Goal: Task Accomplishment & Management: Complete application form

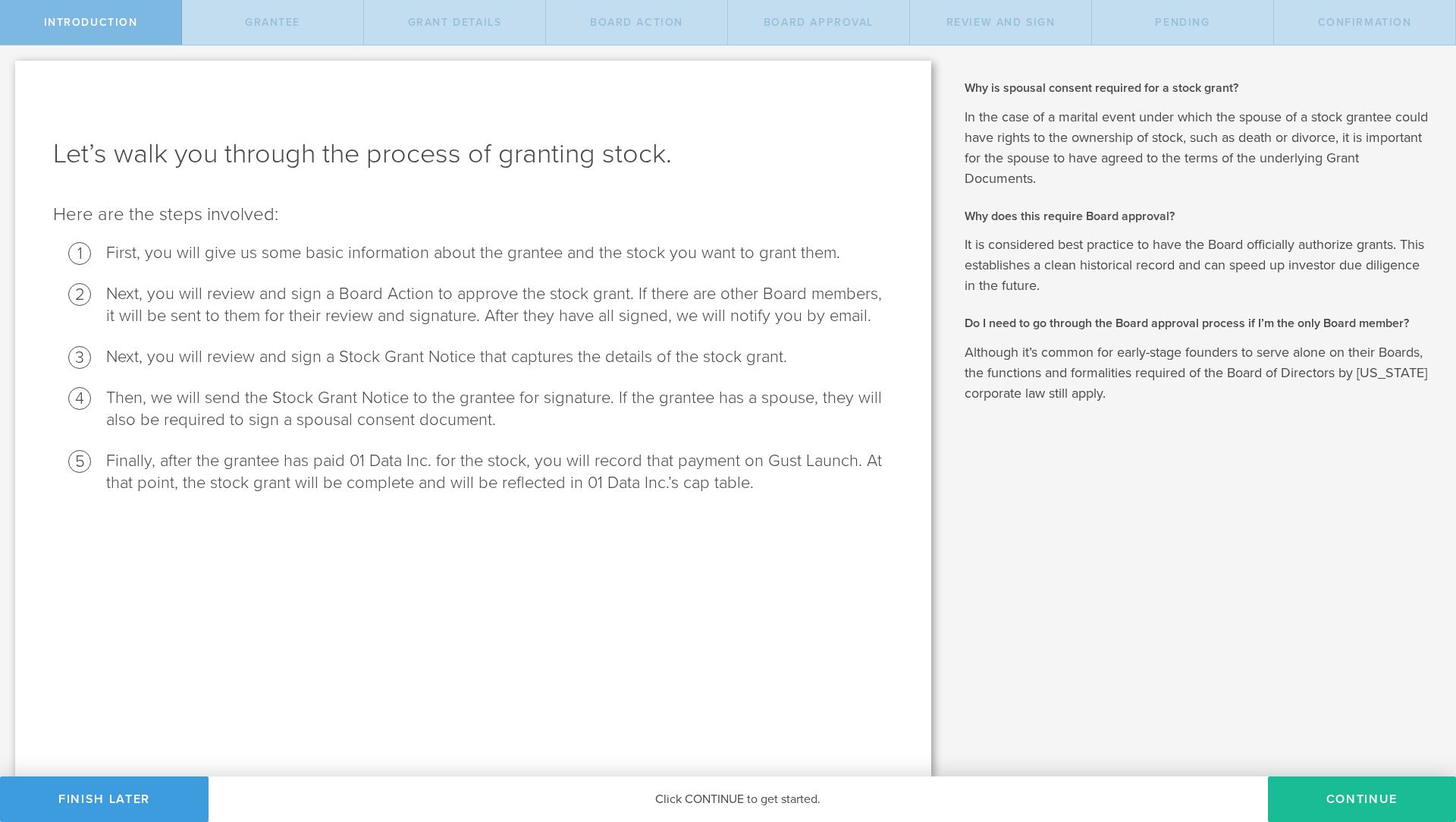
click at [768, 550] on div "Let’s walk you through the process of granting stock. Here are the steps involv…" at bounding box center [473, 418] width 916 height 715
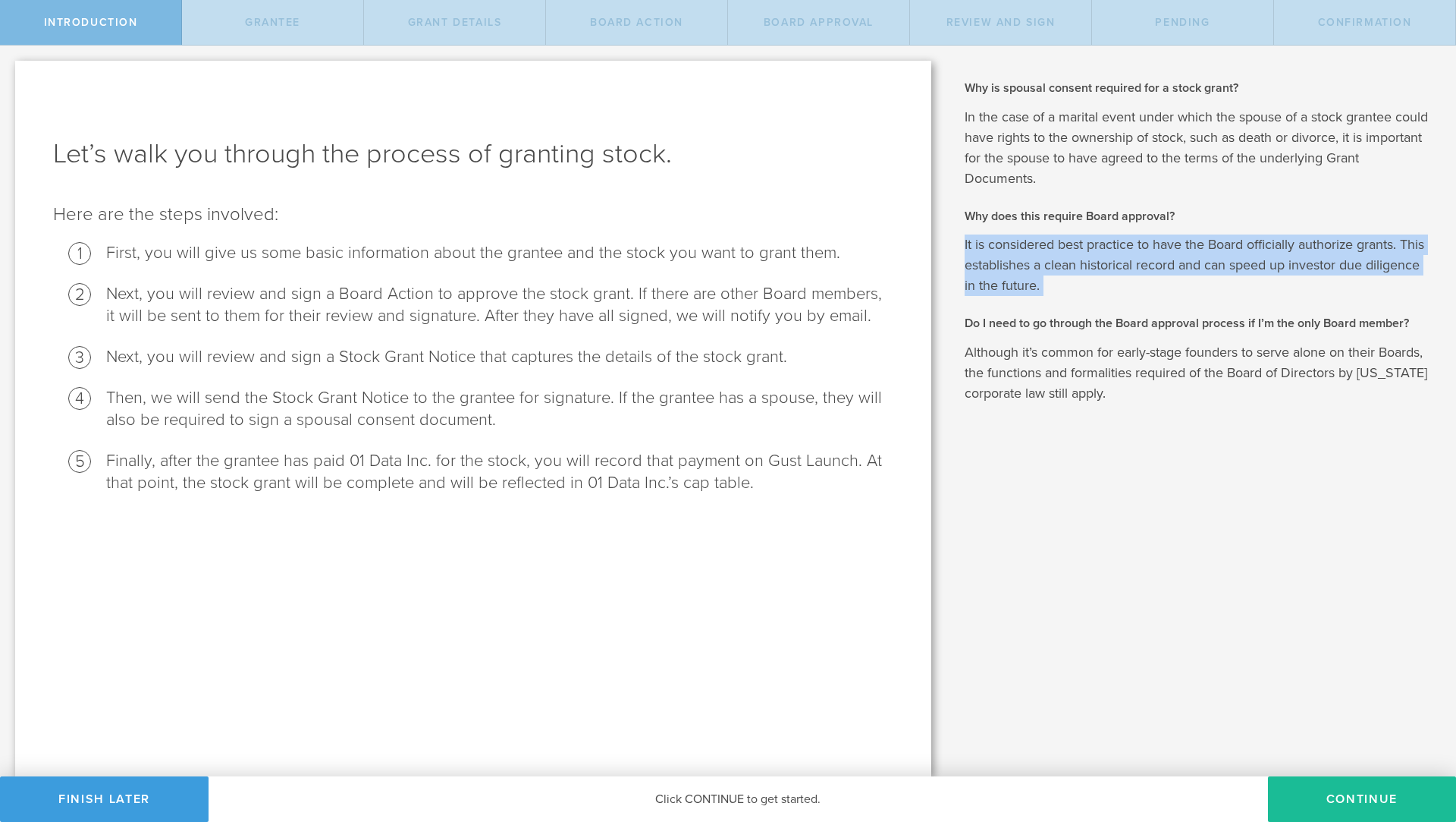
drag, startPoint x: 1048, startPoint y: 300, endPoint x: 962, endPoint y: 243, distance: 103.2
click at [962, 243] on div "Why is spousal consent required for a stock grant? In the case of a marital eve…" at bounding box center [1201, 411] width 510 height 730
click at [1356, 782] on button "Continue" at bounding box center [1363, 799] width 188 height 46
radio input "true"
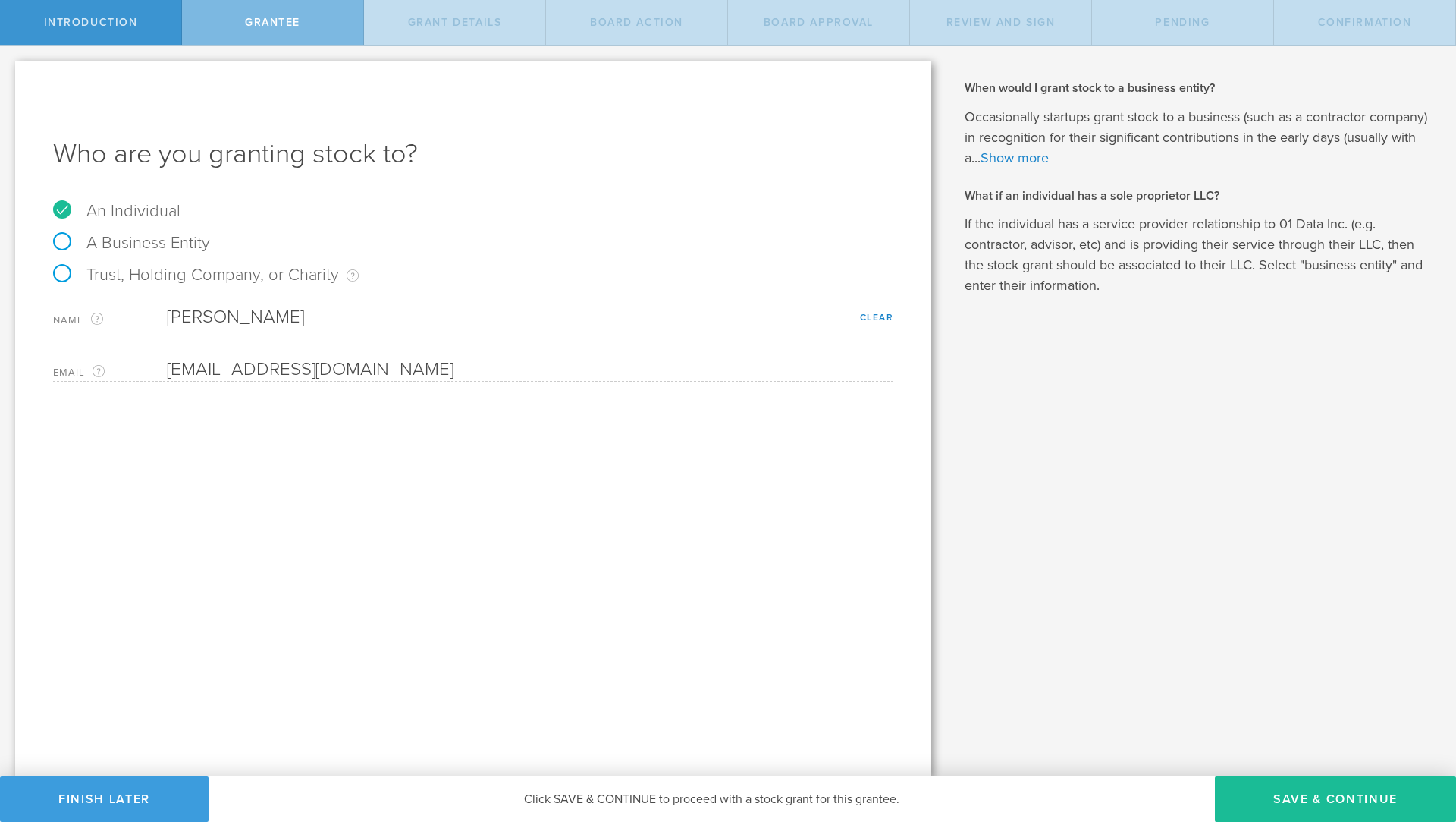
click at [63, 236] on label "A Business Entity" at bounding box center [131, 243] width 157 height 20
click at [10, 70] on input "A Business Entity" at bounding box center [5, 58] width 10 height 25
radio input "true"
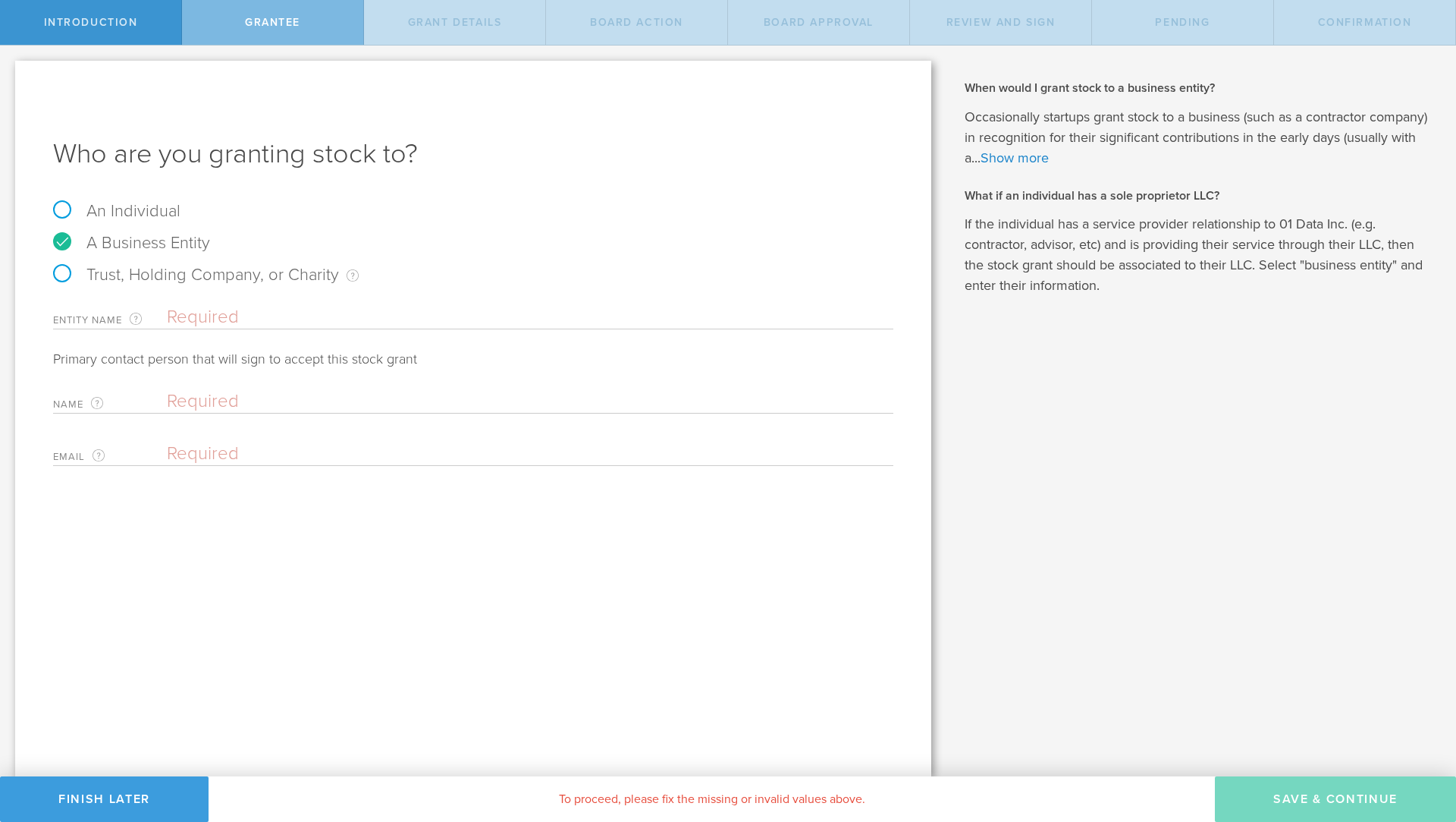
click at [58, 281] on label "Trust, Holding Company, or Charity An individual that has a service provider re…" at bounding box center [206, 274] width 305 height 20
click at [10, 70] on input "Trust, Holding Company, or Charity An individual that has a service provider re…" at bounding box center [5, 58] width 10 height 25
radio input "true"
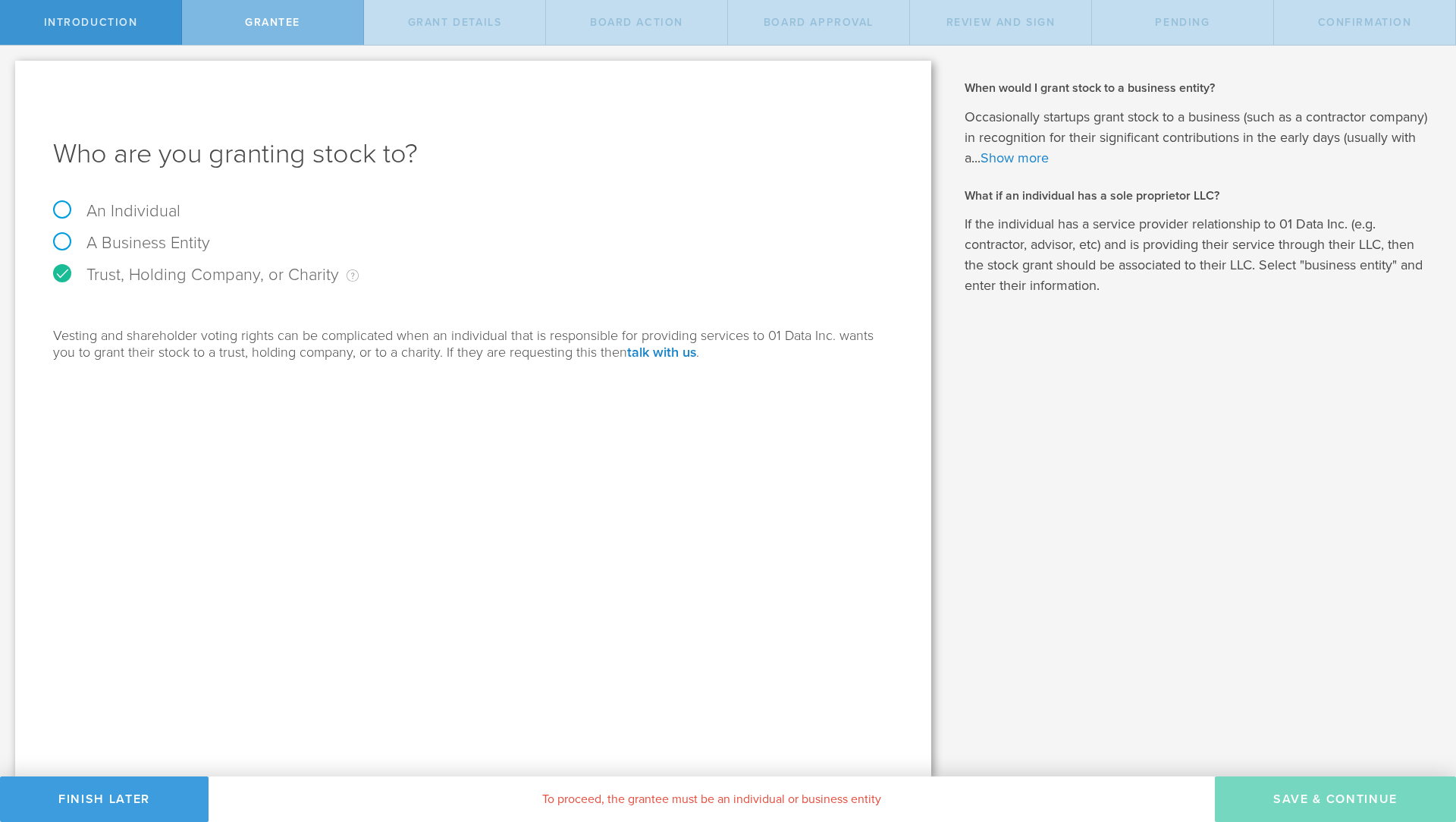
click at [59, 206] on label "An Individual" at bounding box center [117, 210] width 127 height 20
click at [10, 70] on input "An Individual" at bounding box center [5, 58] width 10 height 25
radio input "true"
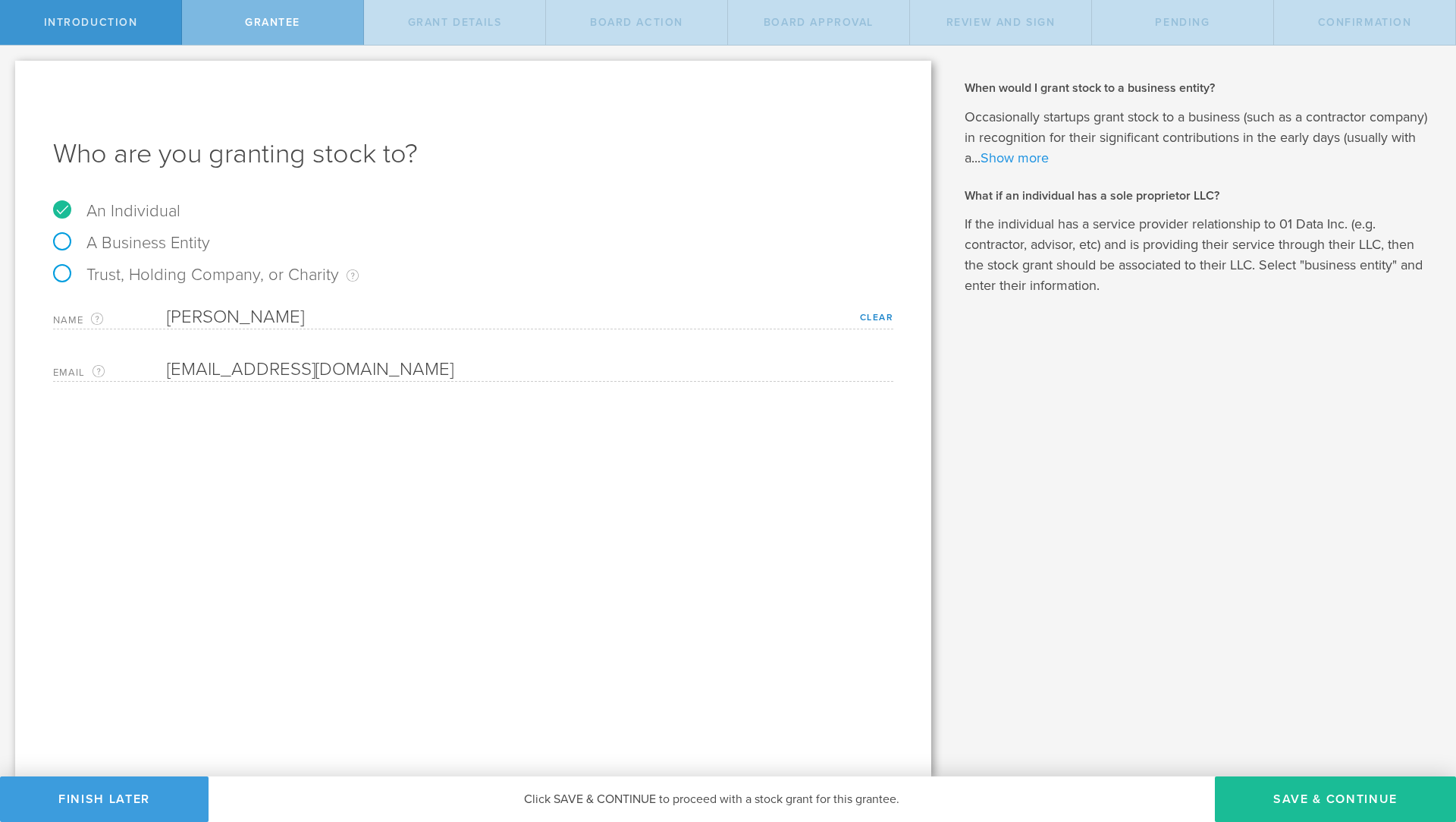
click at [996, 162] on link "Show more" at bounding box center [1015, 158] width 68 height 17
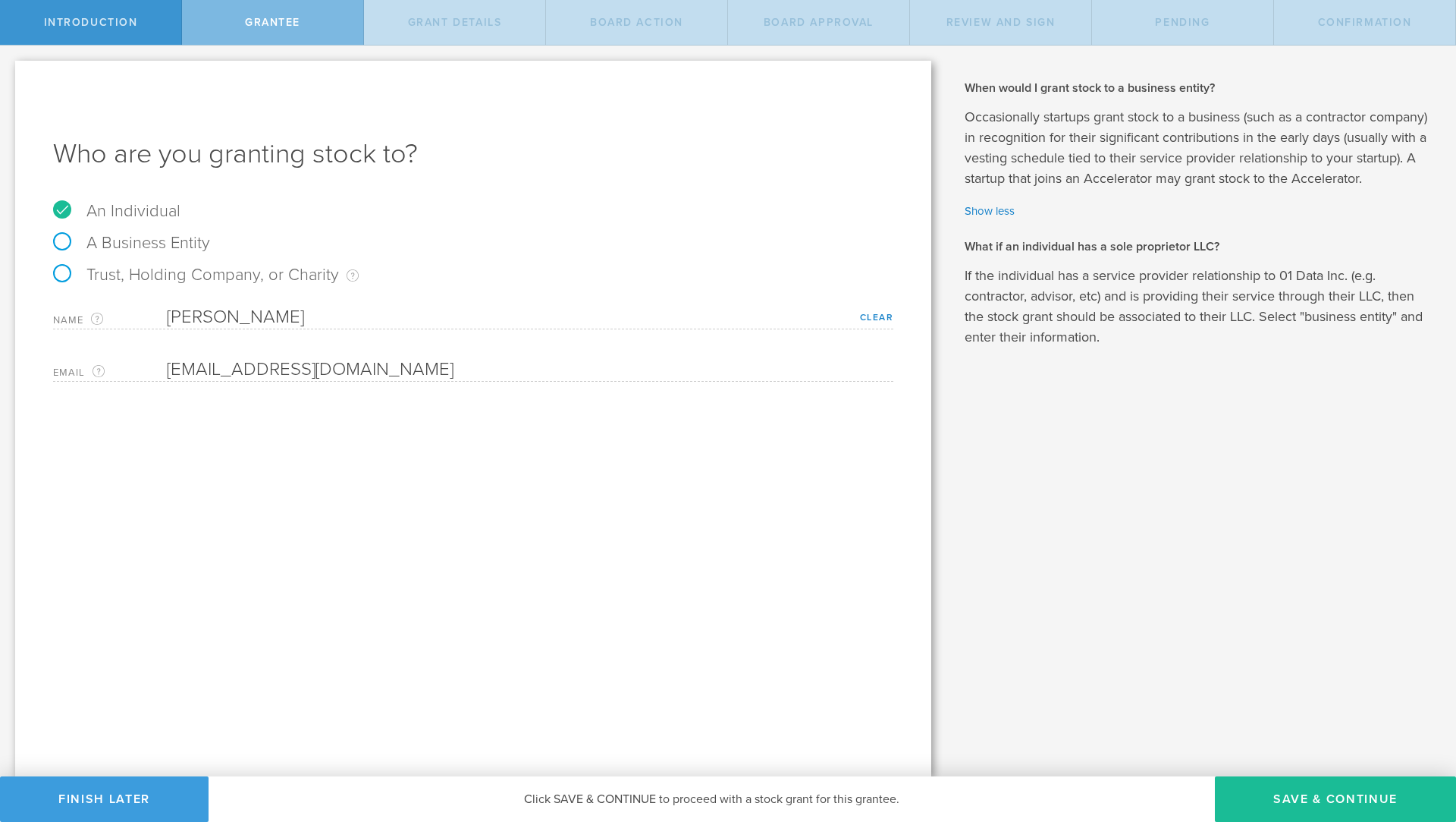
click at [65, 241] on label "A Business Entity" at bounding box center [131, 243] width 157 height 20
click at [10, 70] on input "A Business Entity" at bounding box center [5, 58] width 10 height 25
radio input "true"
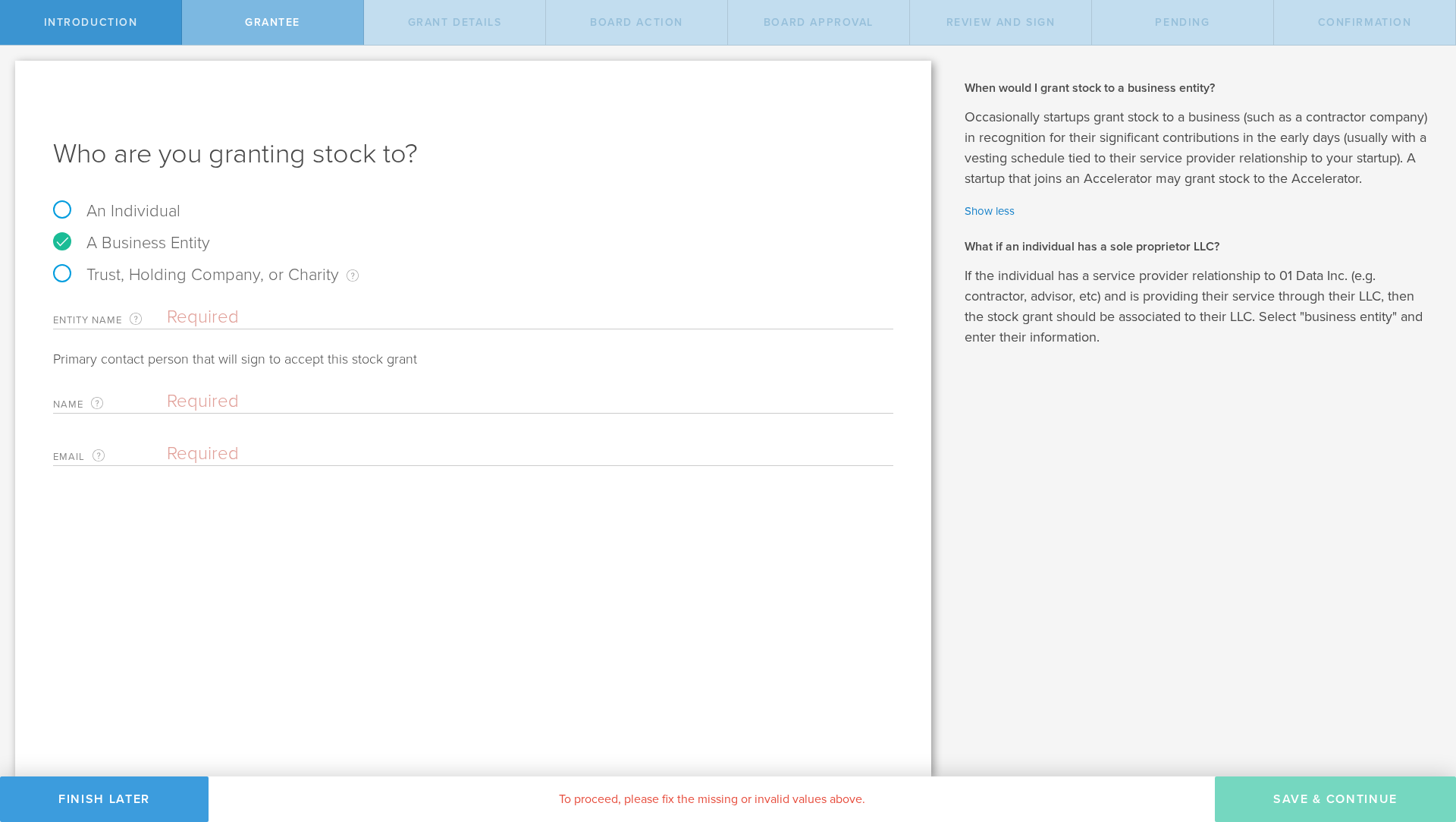
click at [70, 282] on label "Trust, Holding Company, or Charity An individual that has a service provider re…" at bounding box center [206, 274] width 305 height 20
click at [10, 70] on input "Trust, Holding Company, or Charity An individual that has a service provider re…" at bounding box center [5, 58] width 10 height 25
radio input "true"
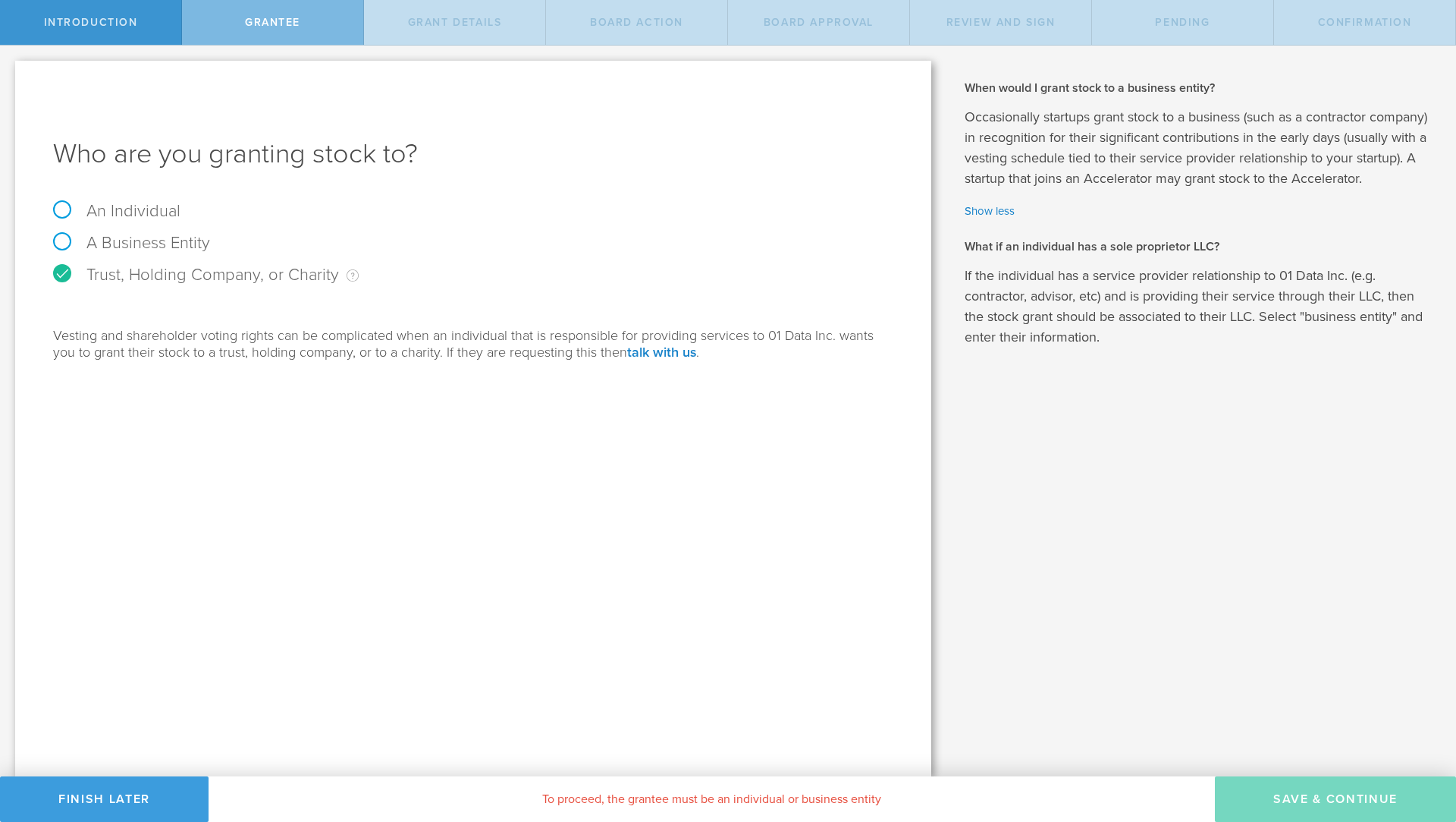
click at [60, 207] on label "An Individual" at bounding box center [117, 210] width 127 height 20
click at [10, 70] on input "An Individual" at bounding box center [5, 58] width 10 height 25
radio input "true"
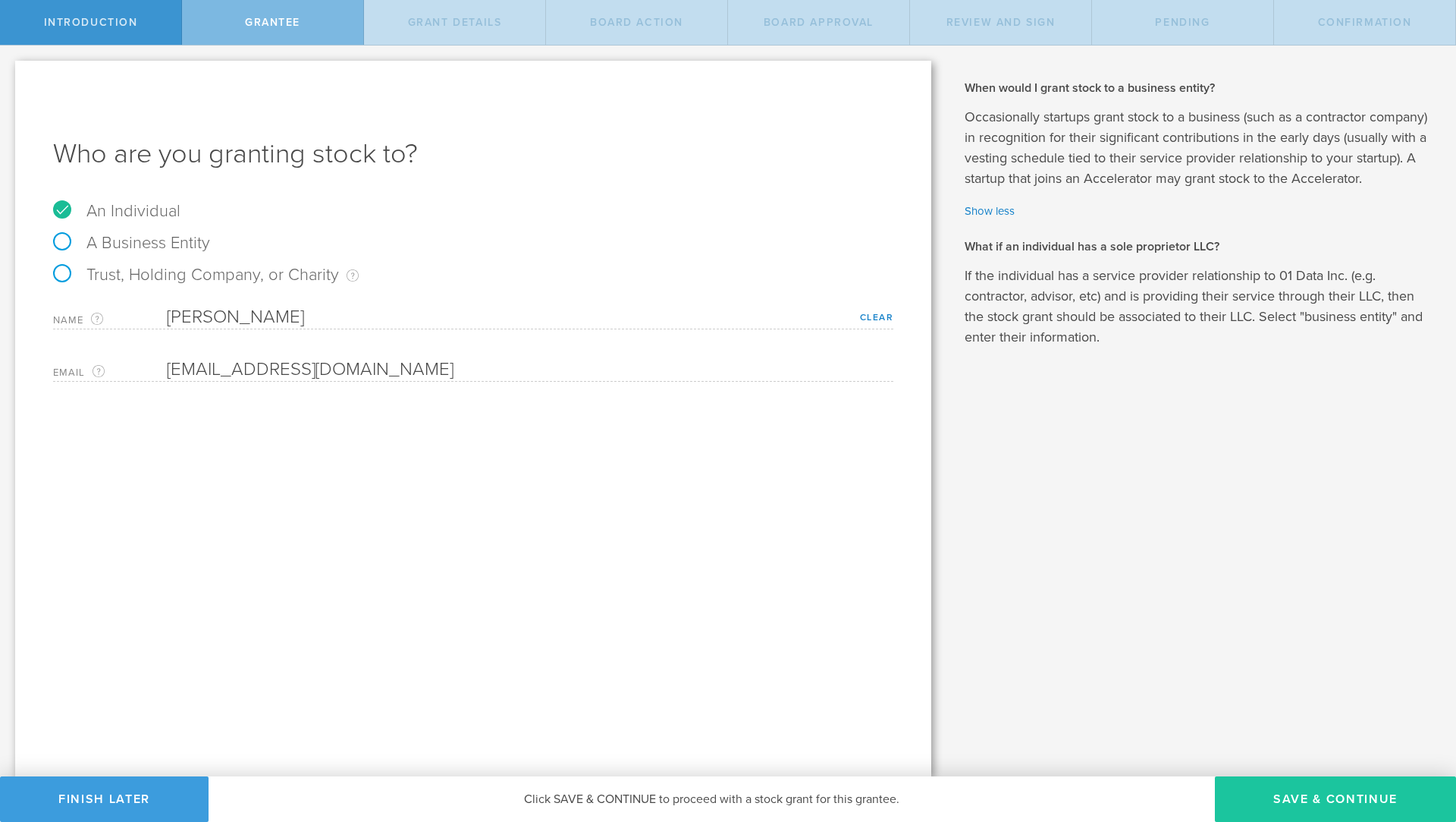
click at [1317, 801] on button "Save & Continue" at bounding box center [1336, 799] width 241 height 46
type input "4,500,000"
type input "48"
type input "12"
select select "none"
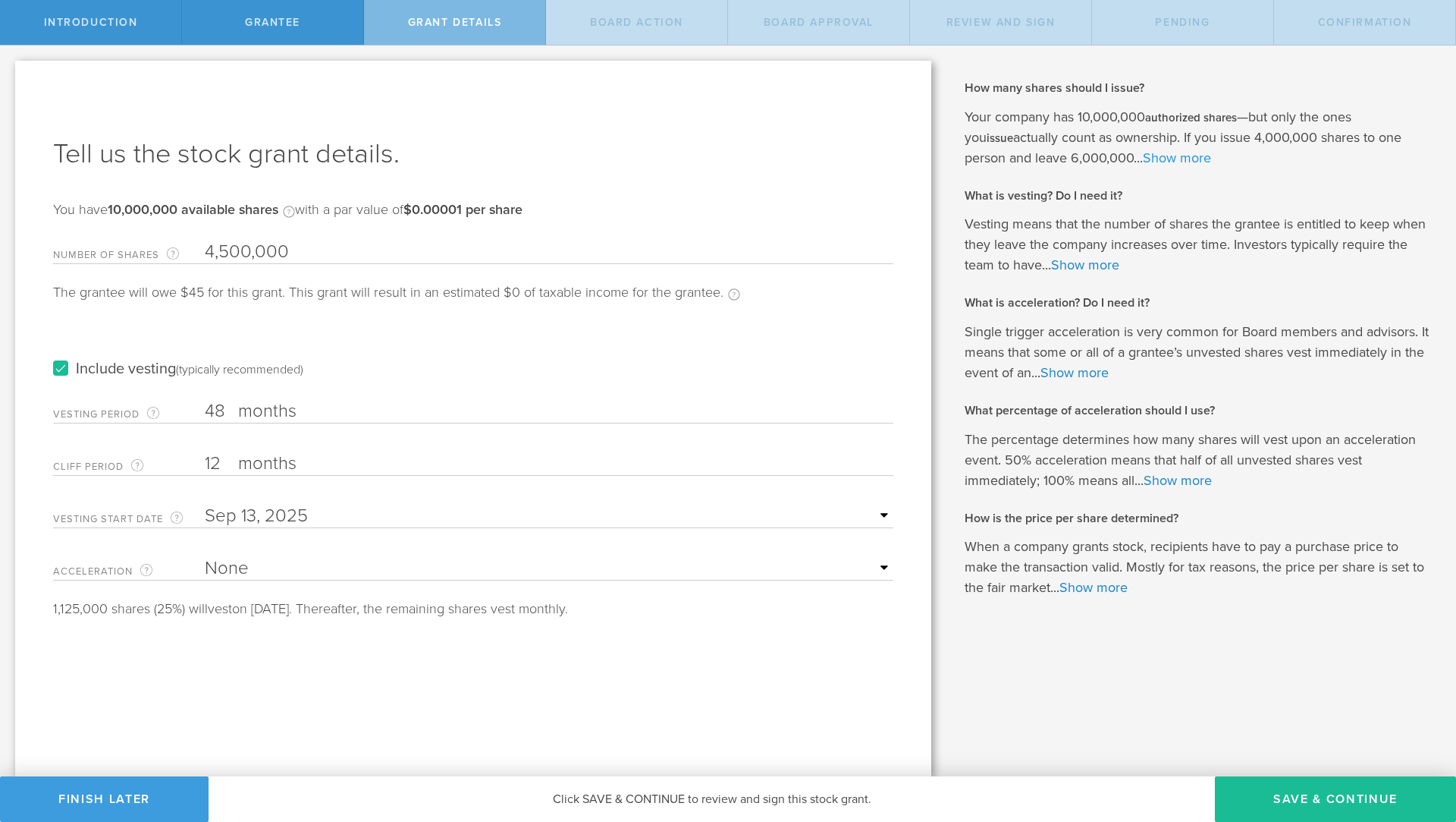
click at [1143, 155] on link "Show more" at bounding box center [1177, 158] width 68 height 17
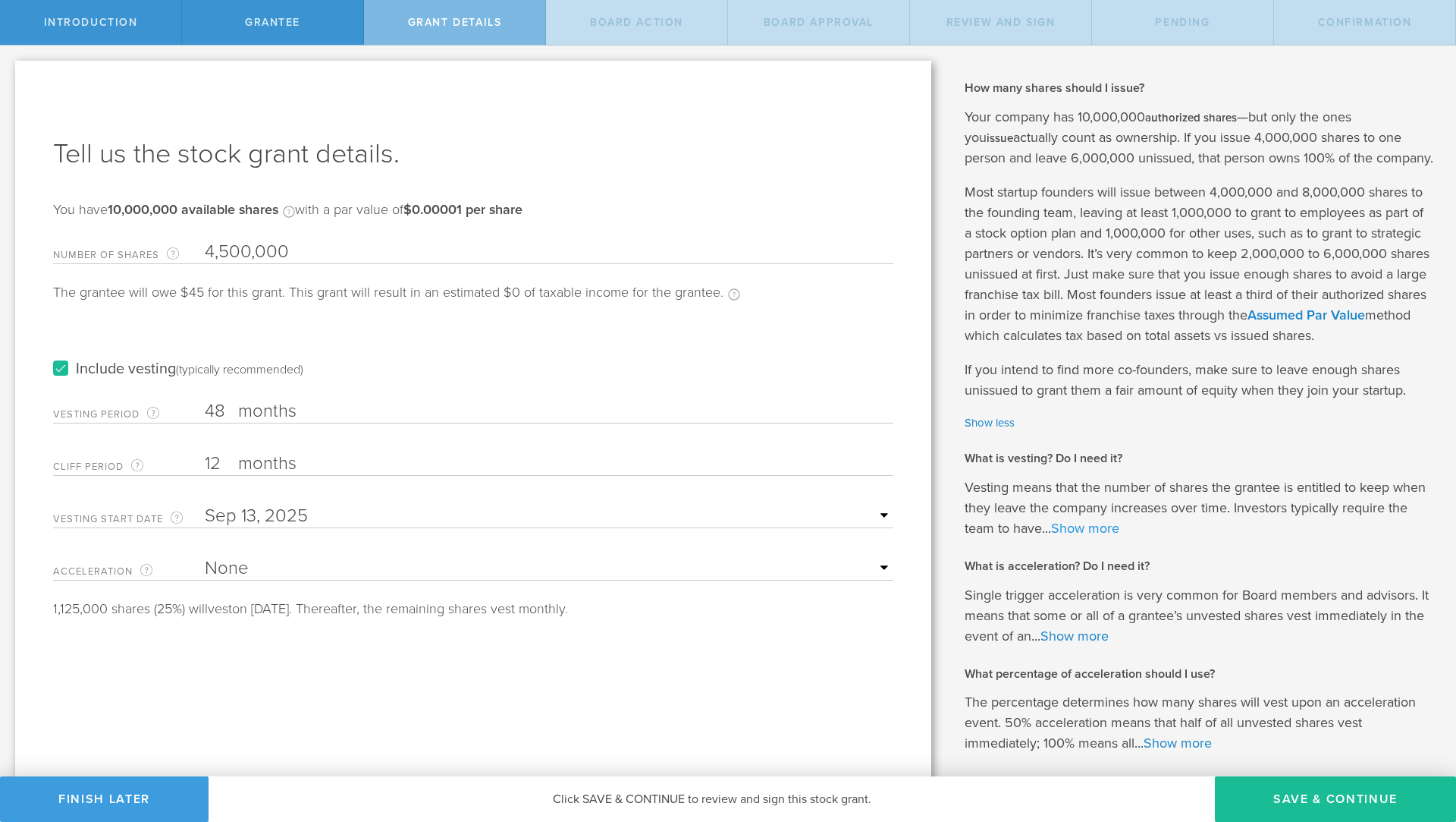
click at [1089, 534] on link "Show more" at bounding box center [1085, 528] width 68 height 17
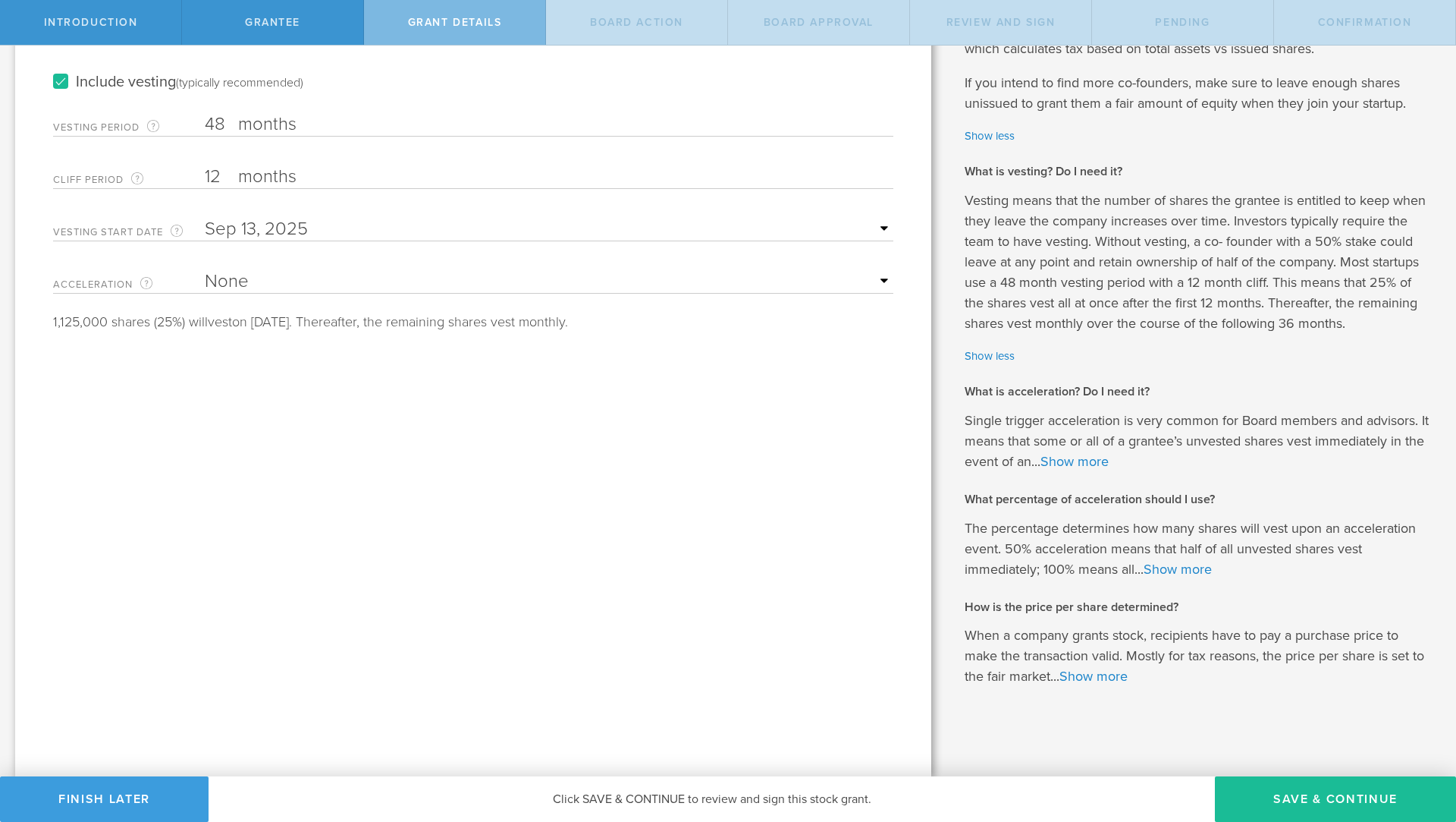
scroll to position [286, 0]
click at [1079, 459] on link "Show more" at bounding box center [1074, 462] width 68 height 17
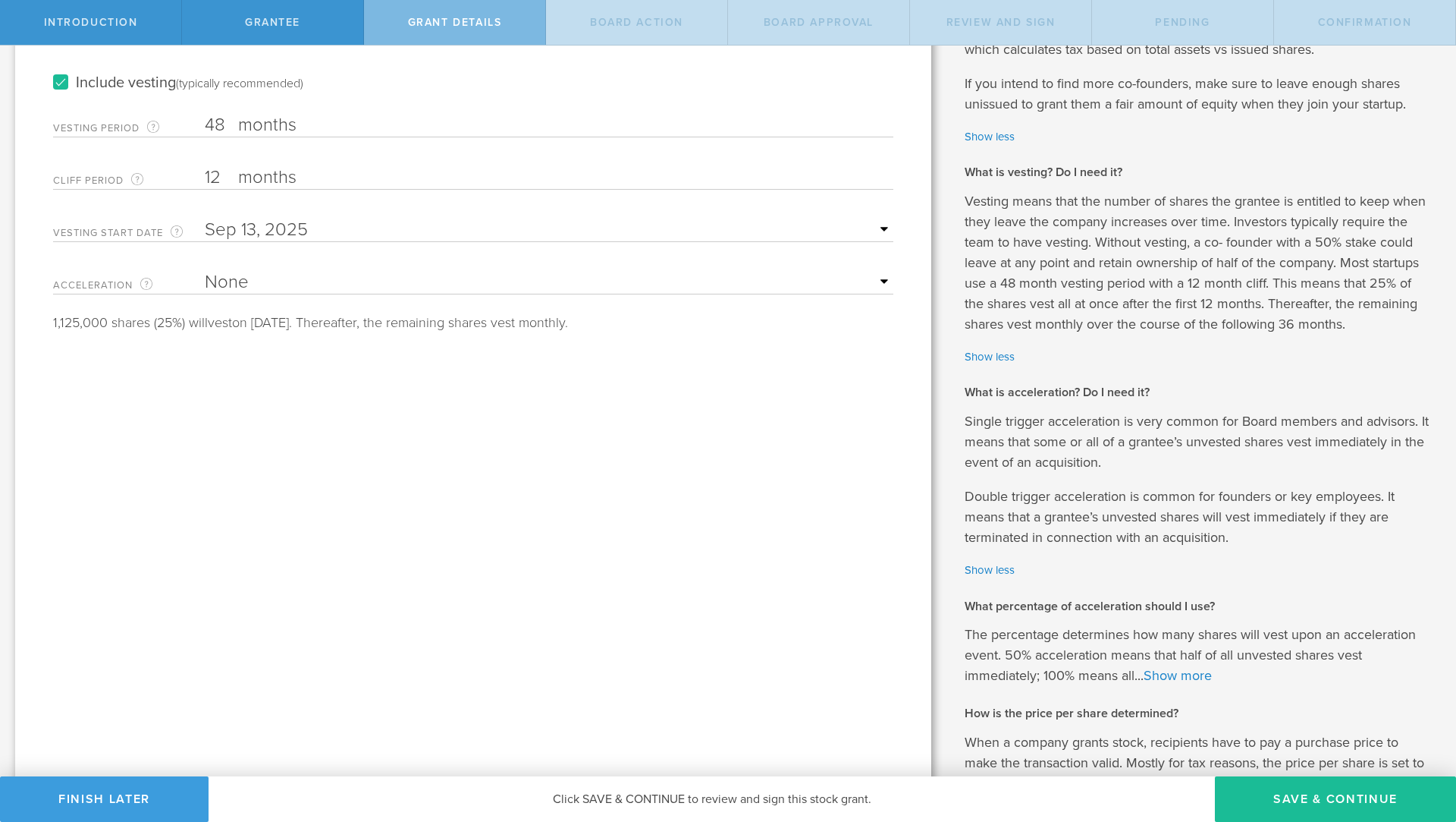
scroll to position [393, 0]
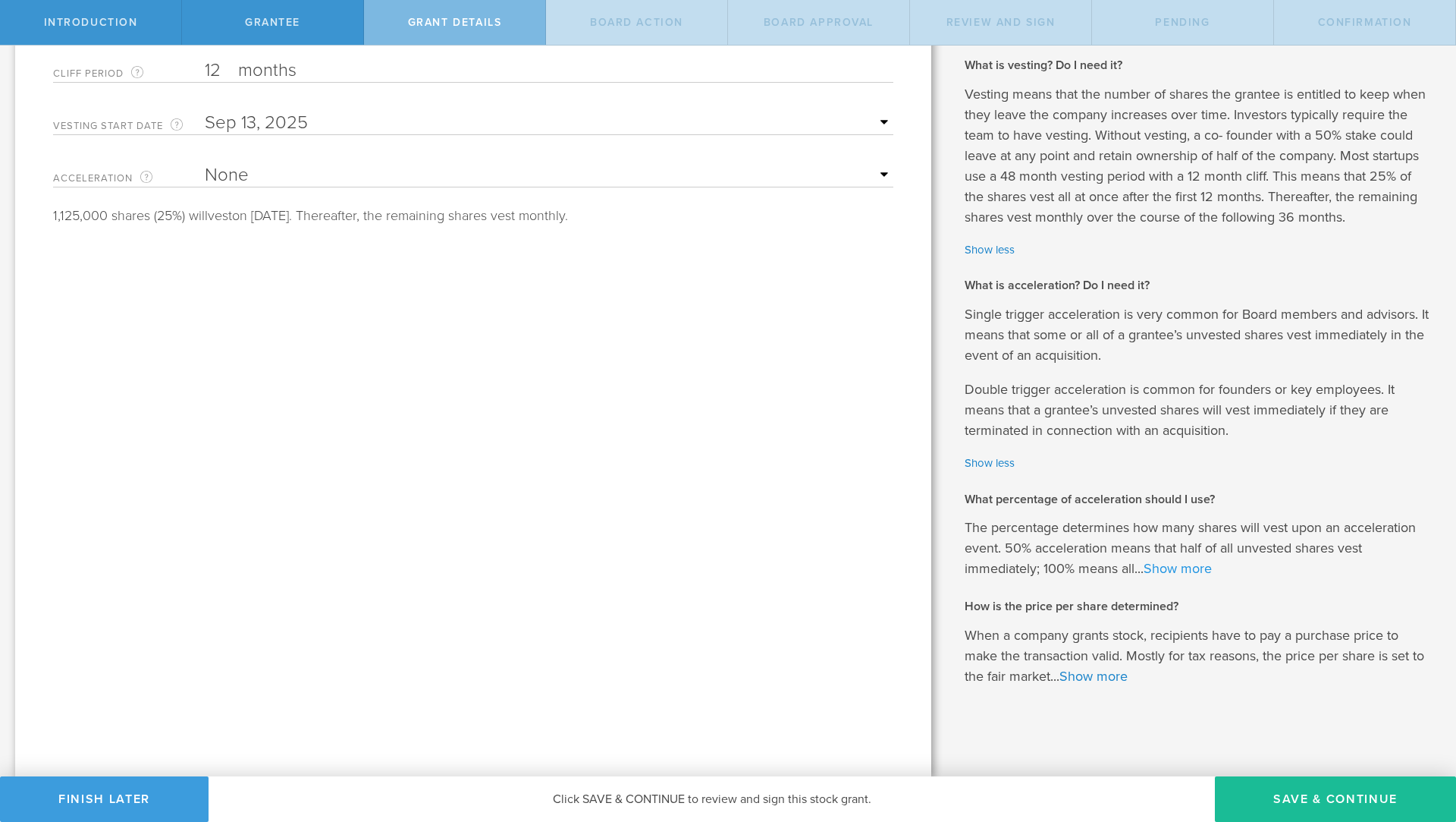
click at [1189, 566] on link "Show more" at bounding box center [1178, 568] width 68 height 17
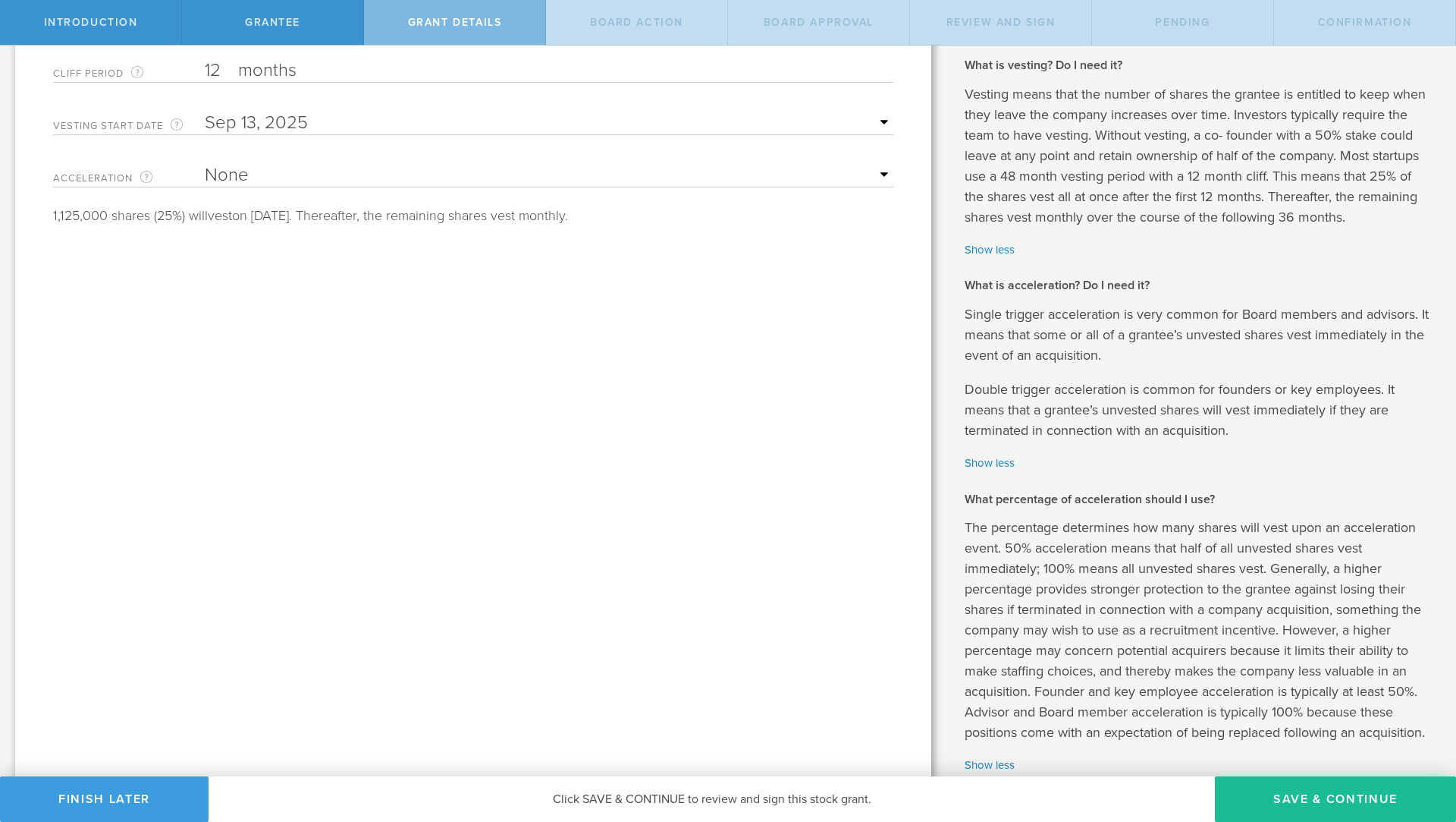
scroll to position [587, 0]
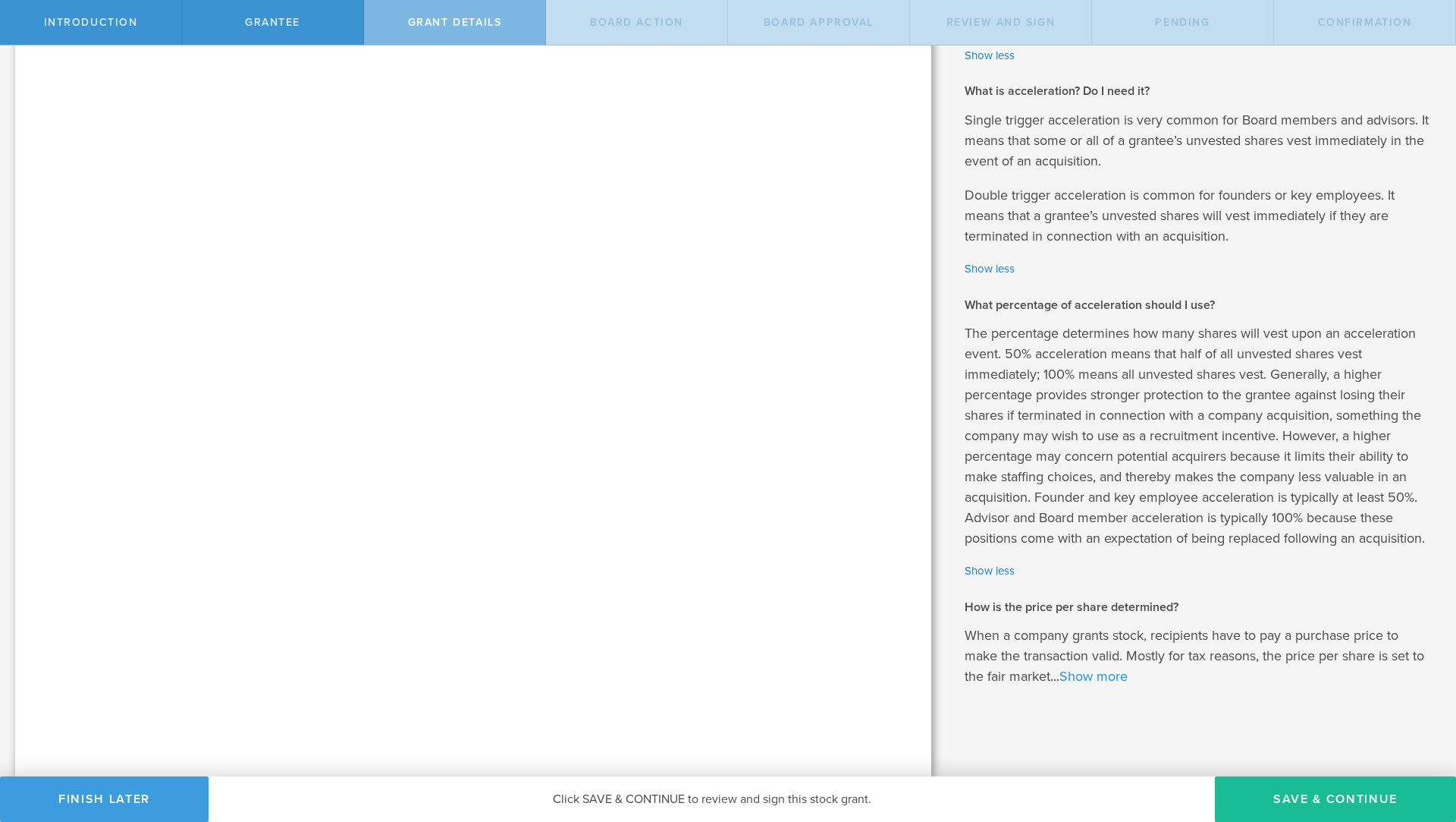
click at [1112, 675] on link "Show more" at bounding box center [1094, 676] width 68 height 17
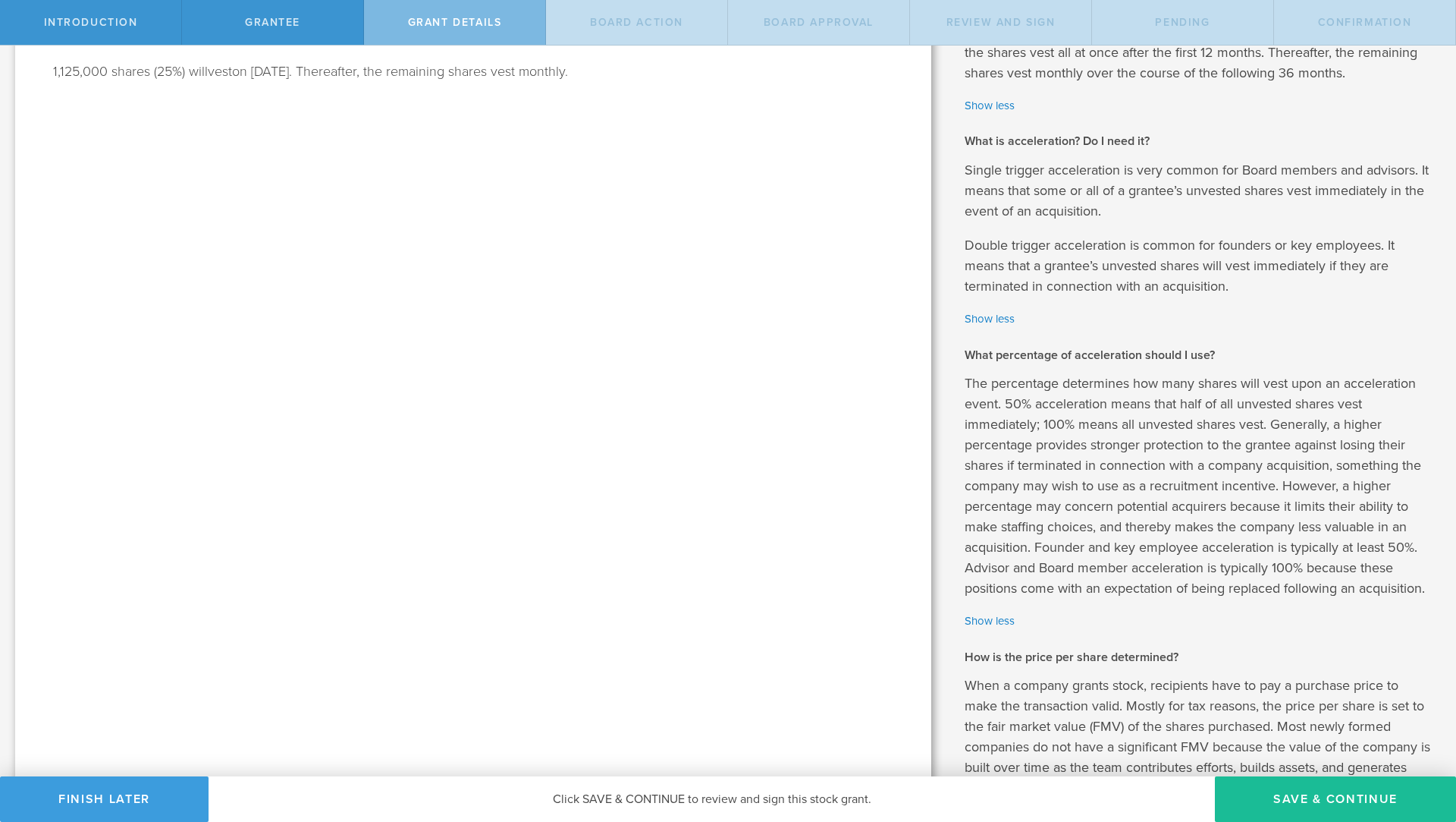
scroll to position [0, 0]
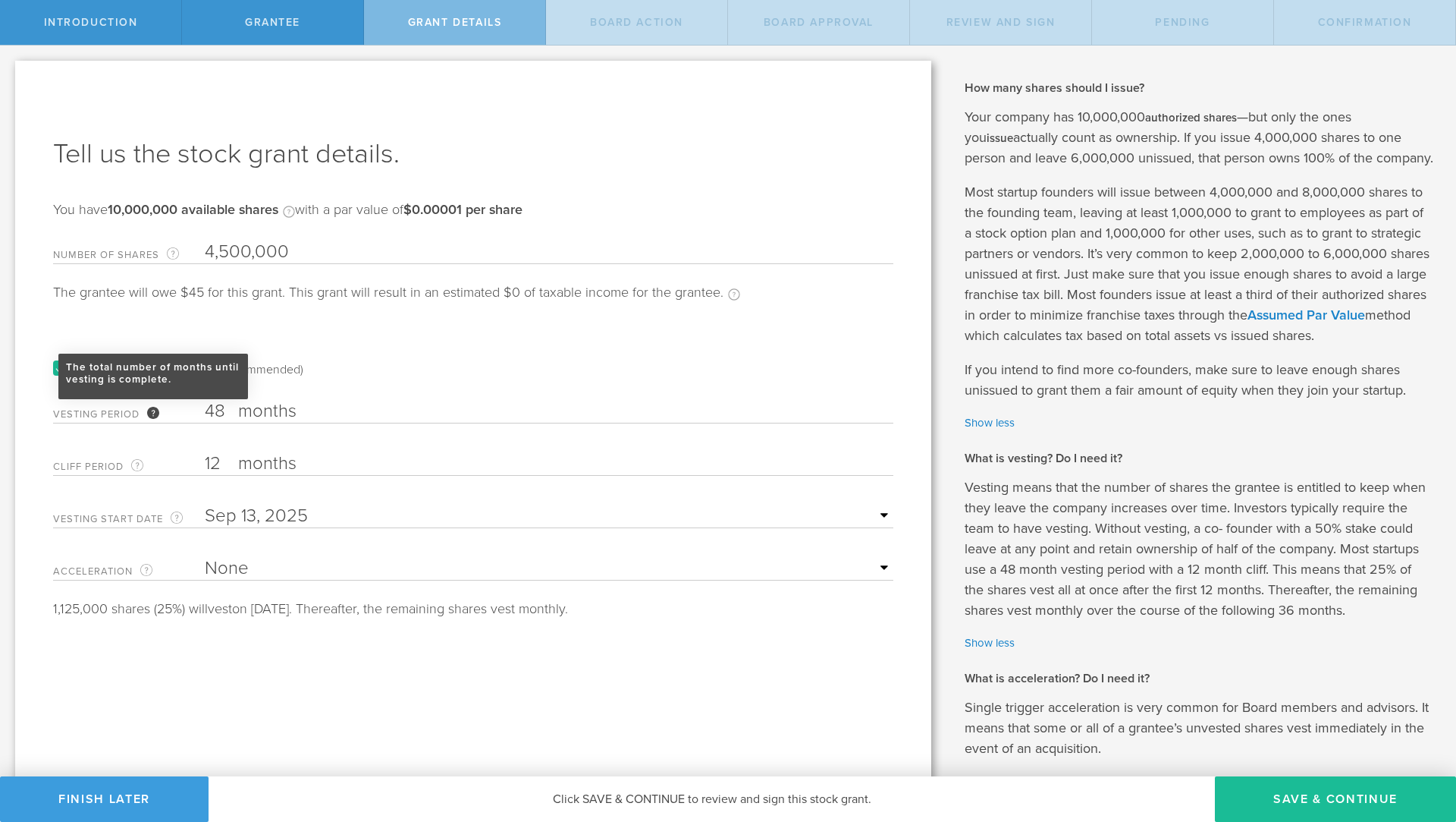
click at [156, 415] on div "The total number of months until vesting is complete." at bounding box center [153, 412] width 12 height 12
click at [205, 415] on input "48" at bounding box center [549, 411] width 689 height 23
drag, startPoint x: 317, startPoint y: 408, endPoint x: 298, endPoint y: 408, distance: 19.0
click at [311, 408] on label "months" at bounding box center [314, 412] width 152 height 25
click at [311, 408] on input "48" at bounding box center [549, 411] width 689 height 23
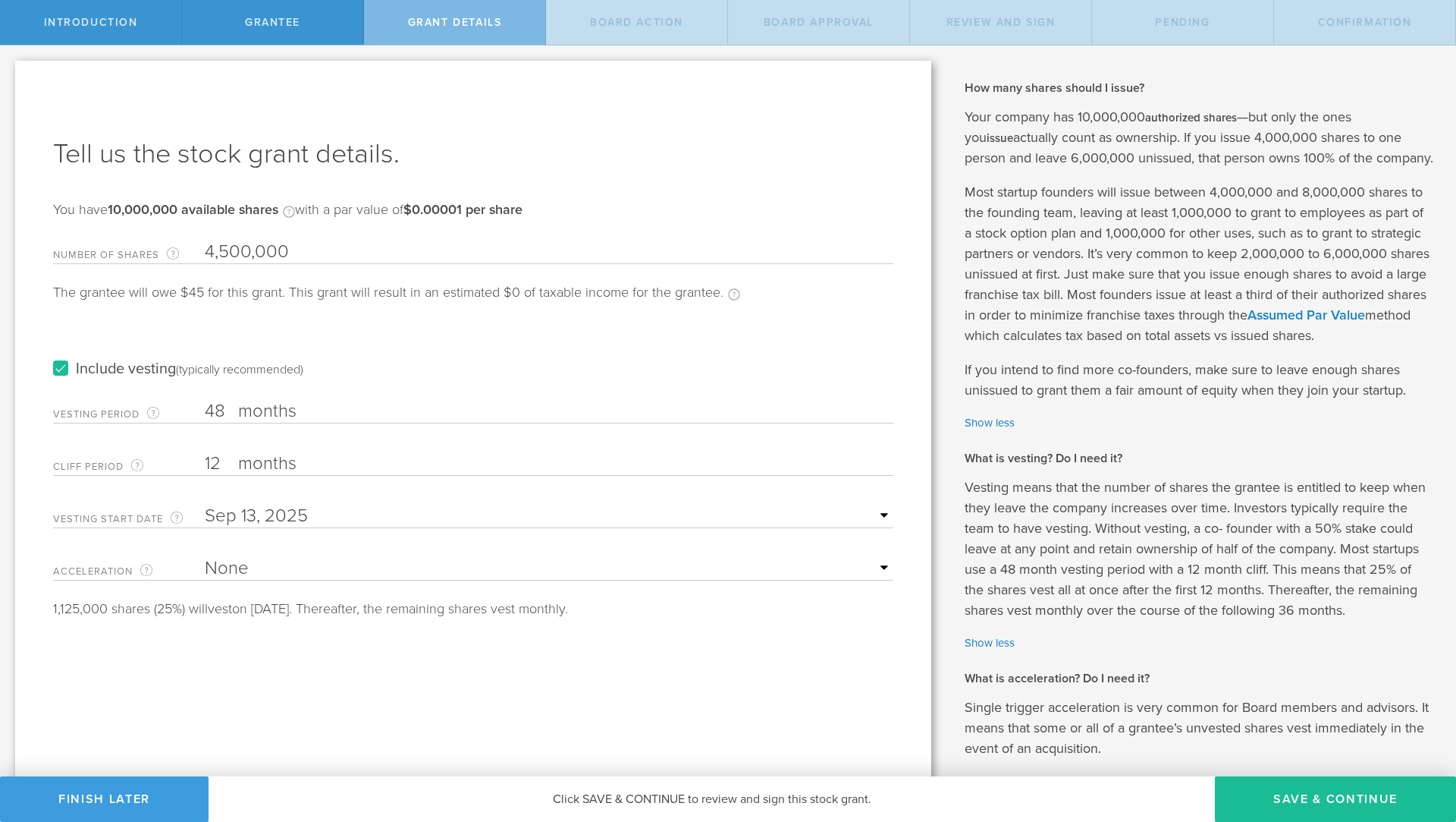
drag, startPoint x: 220, startPoint y: 411, endPoint x: 191, endPoint y: 411, distance: 29.0
click at [191, 411] on div "Vesting Period The total number of months until vesting is complete. 48 months …" at bounding box center [473, 407] width 840 height 31
type input "0"
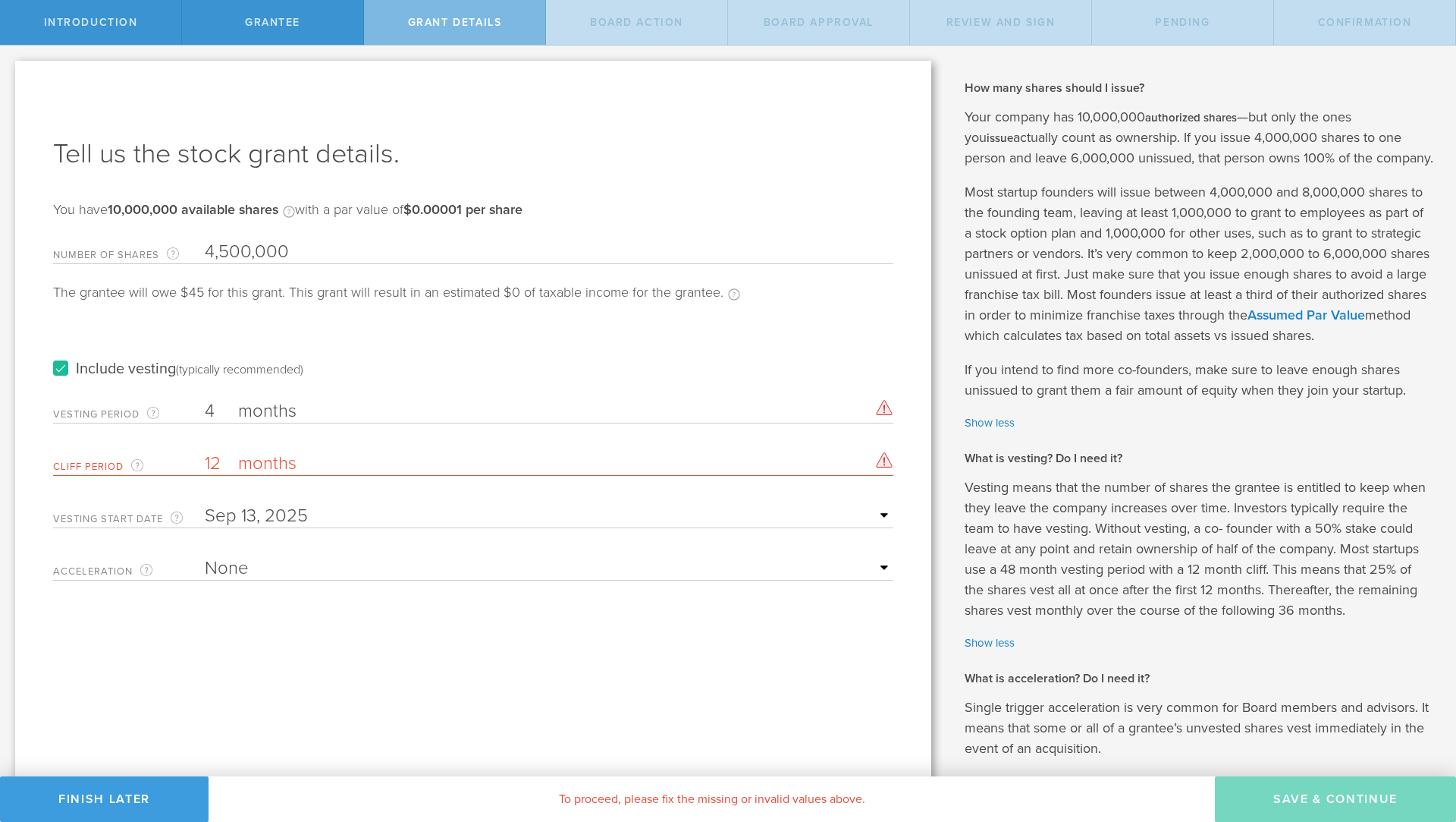
type input "48"
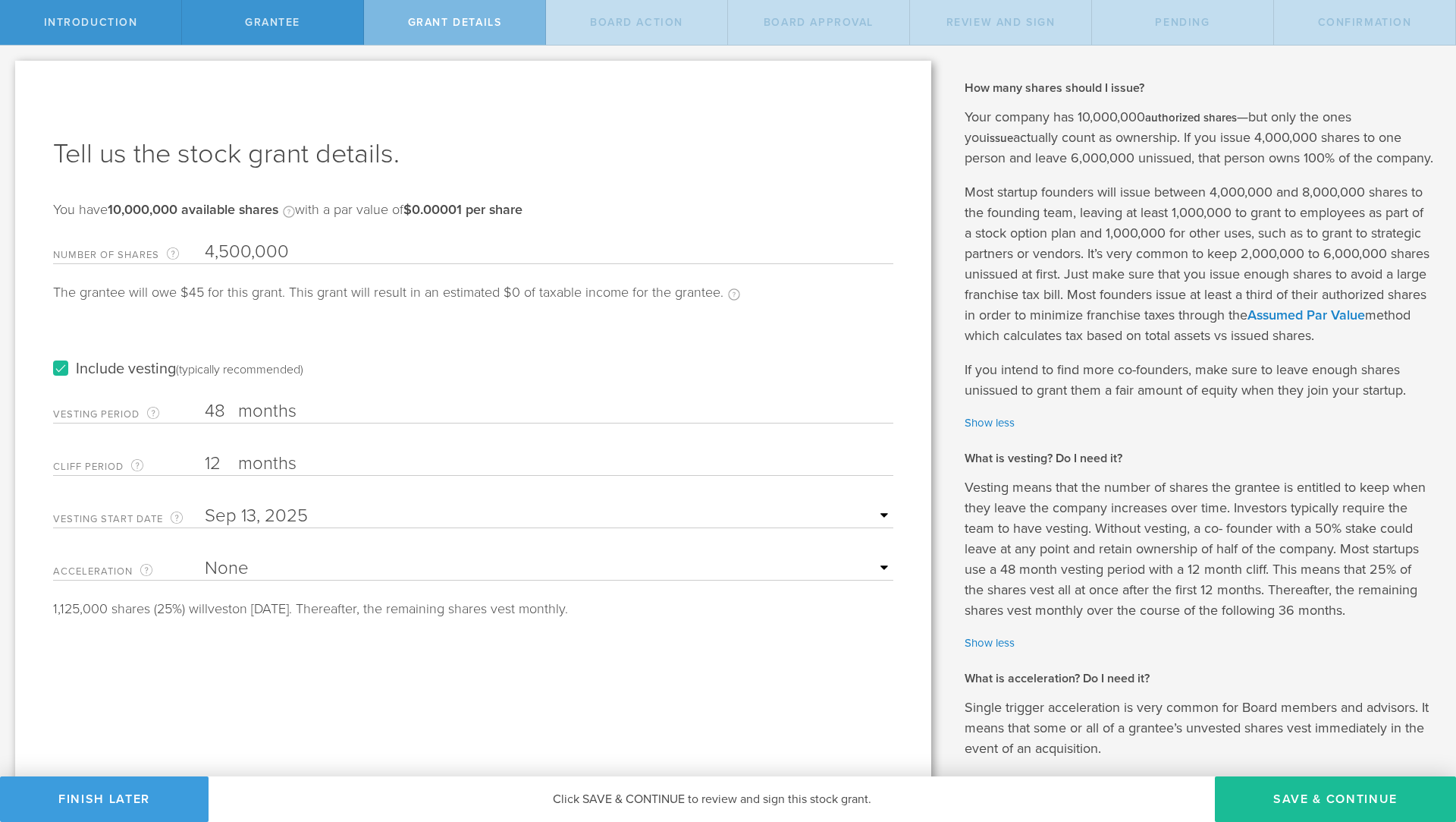
click at [54, 367] on label "Include vesting (typically recommended)" at bounding box center [178, 369] width 250 height 16
click at [0, 0] on input "Include vesting (typically recommended)" at bounding box center [0, 0] width 0 height 0
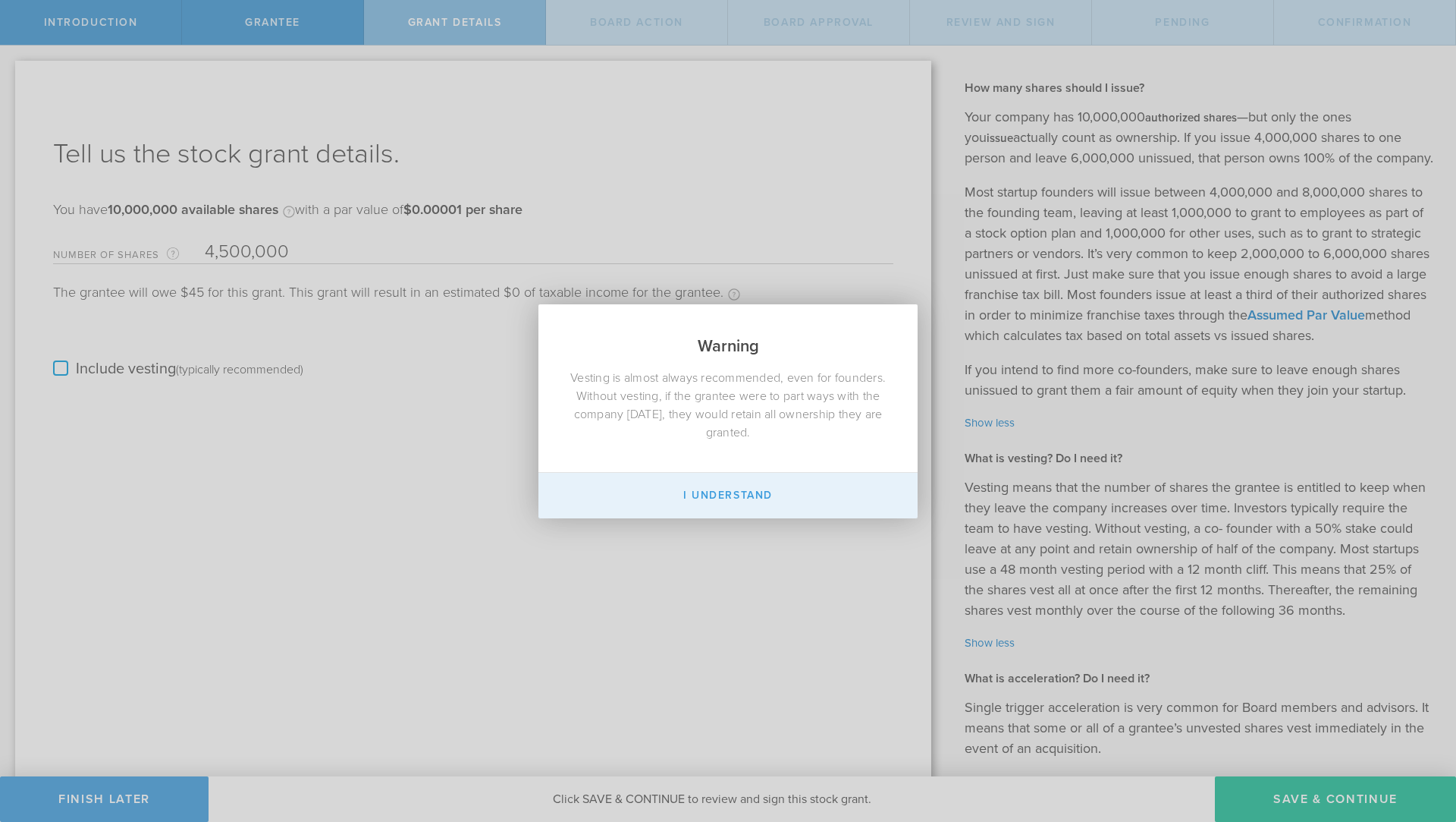
click at [723, 492] on button "I Understand" at bounding box center [728, 495] width 379 height 46
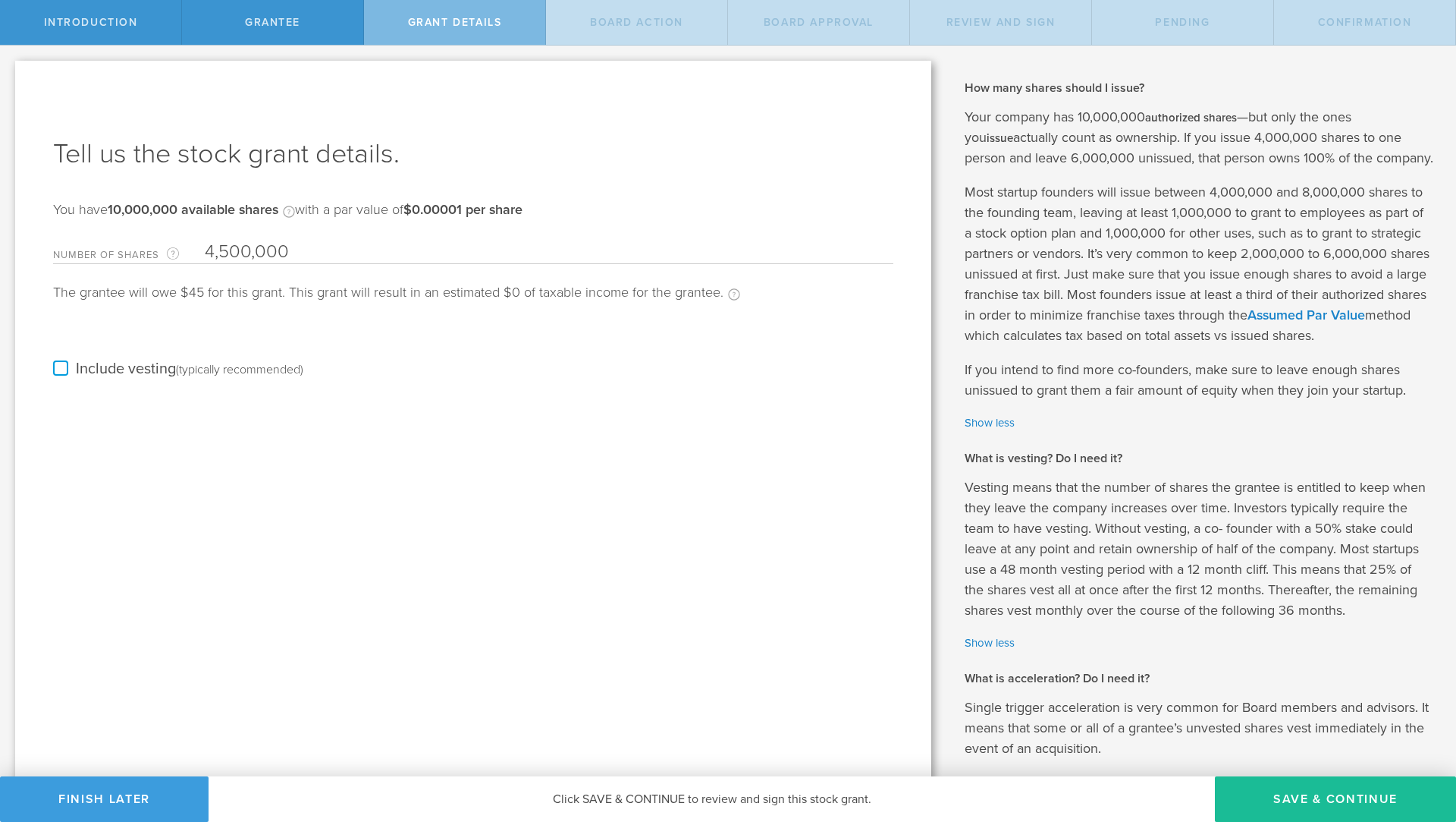
click at [61, 366] on label "Include vesting (typically recommended)" at bounding box center [178, 369] width 250 height 16
click at [0, 0] on input "Include vesting (typically recommended)" at bounding box center [0, 0] width 0 height 0
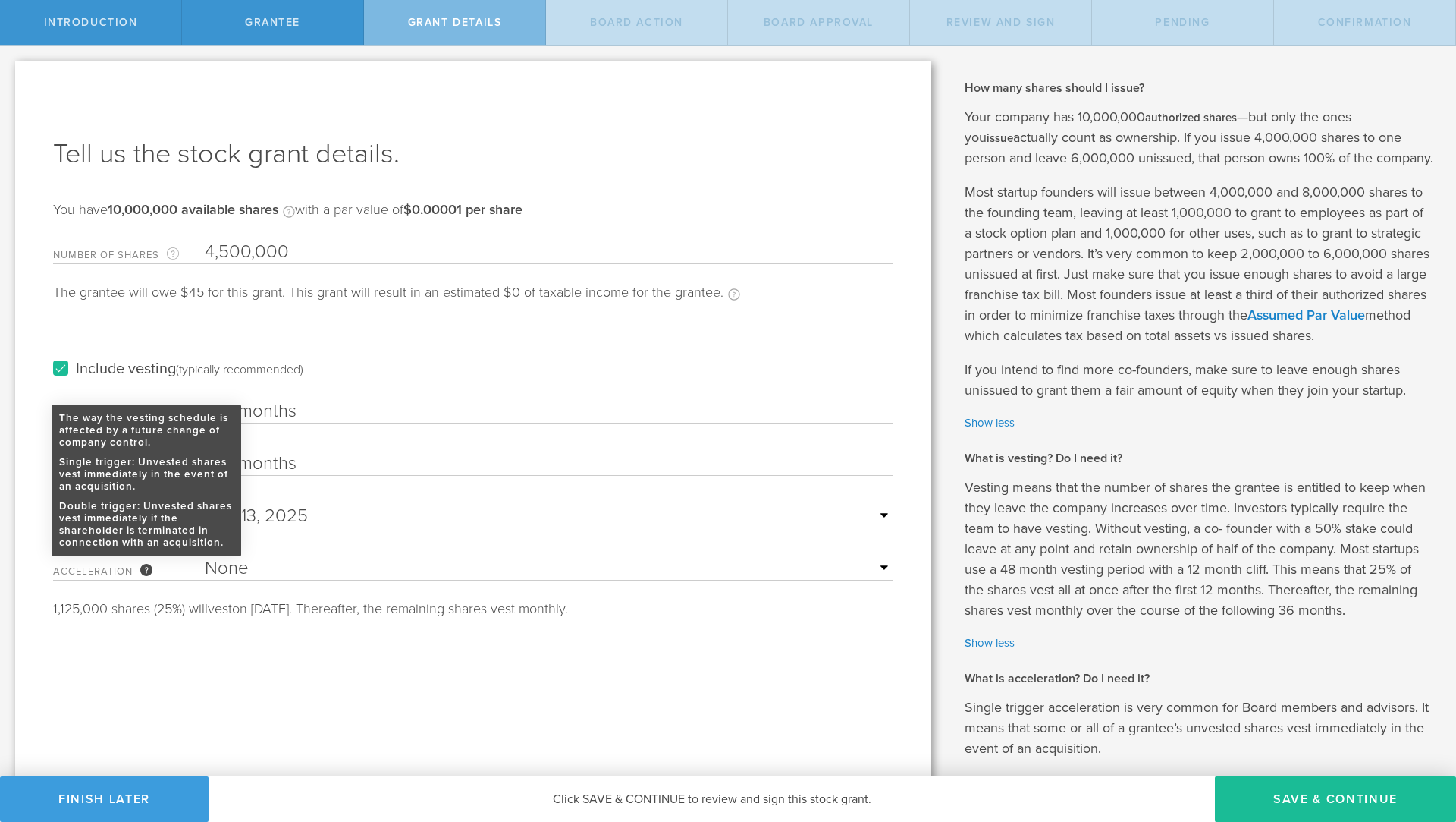
click at [147, 571] on div "The way the vesting schedule is affected by a future change of company control.…" at bounding box center [146, 570] width 12 height 12
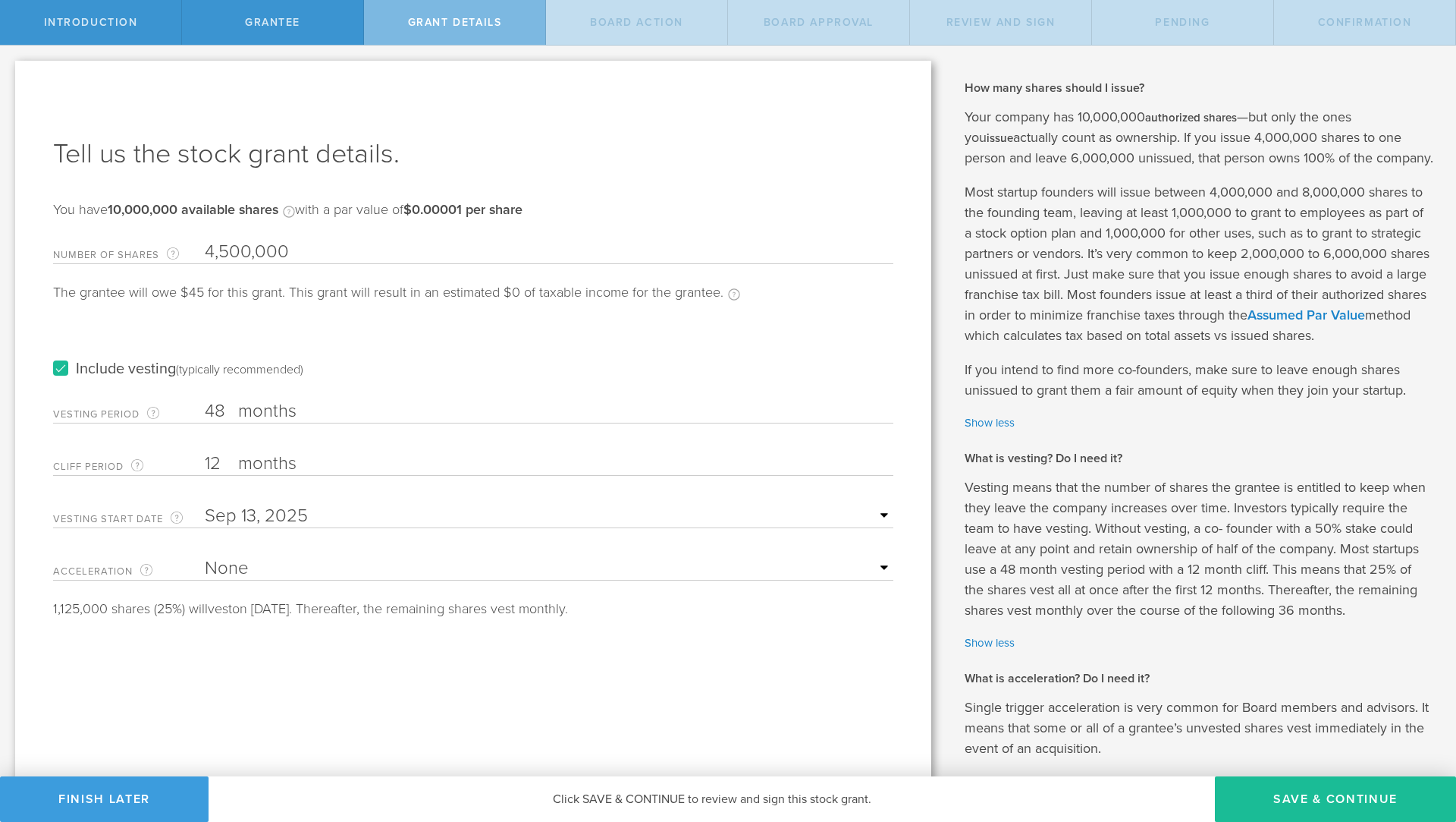
click at [243, 564] on select "None Single Trigger Double Trigger" at bounding box center [549, 568] width 689 height 23
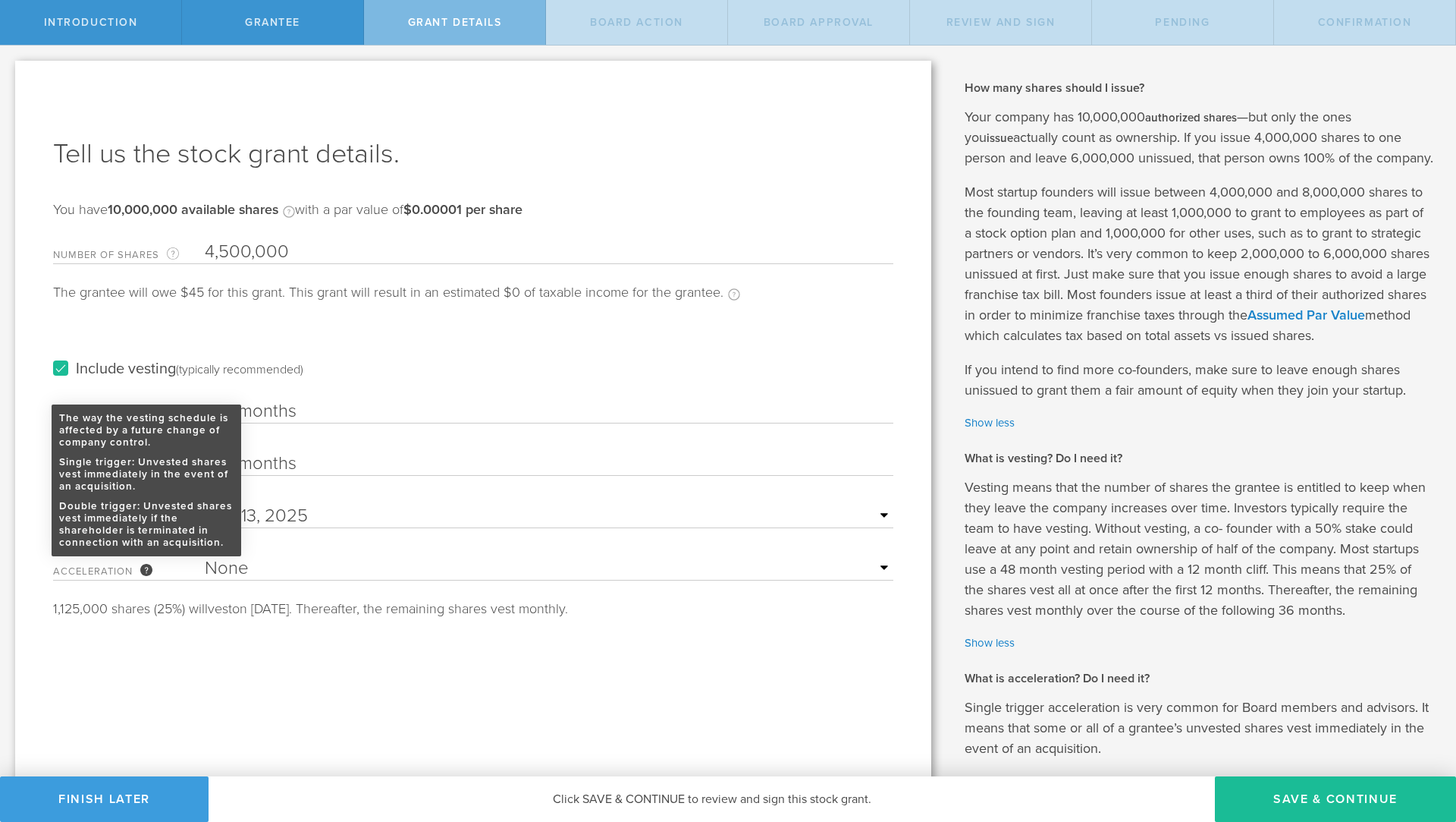
click at [149, 573] on div "The way the vesting schedule is affected by a future change of company control.…" at bounding box center [146, 570] width 12 height 12
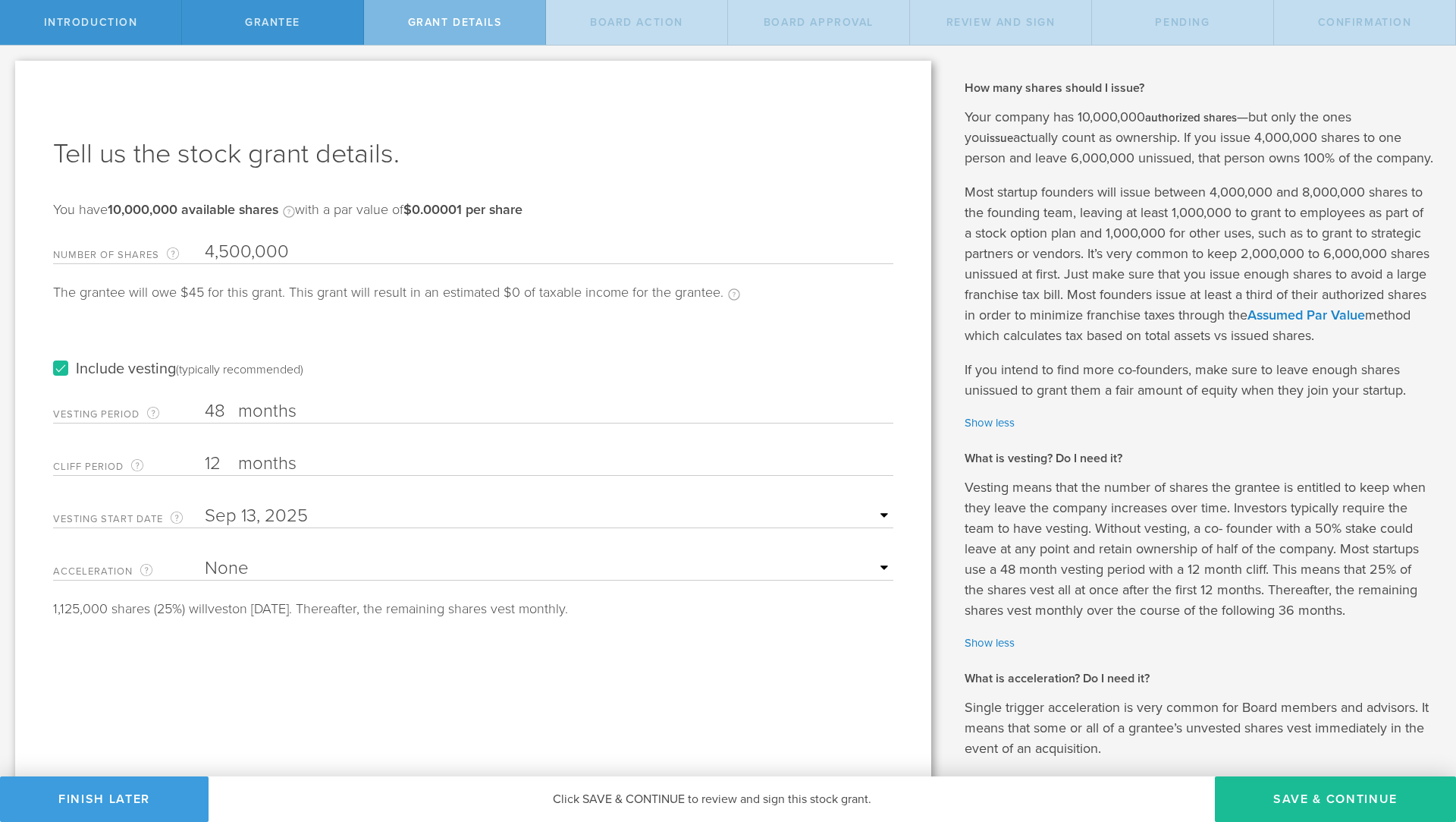
click at [1120, 545] on p "Vesting means that the number of shares the grantee is entitled to keep when th…" at bounding box center [1199, 549] width 469 height 143
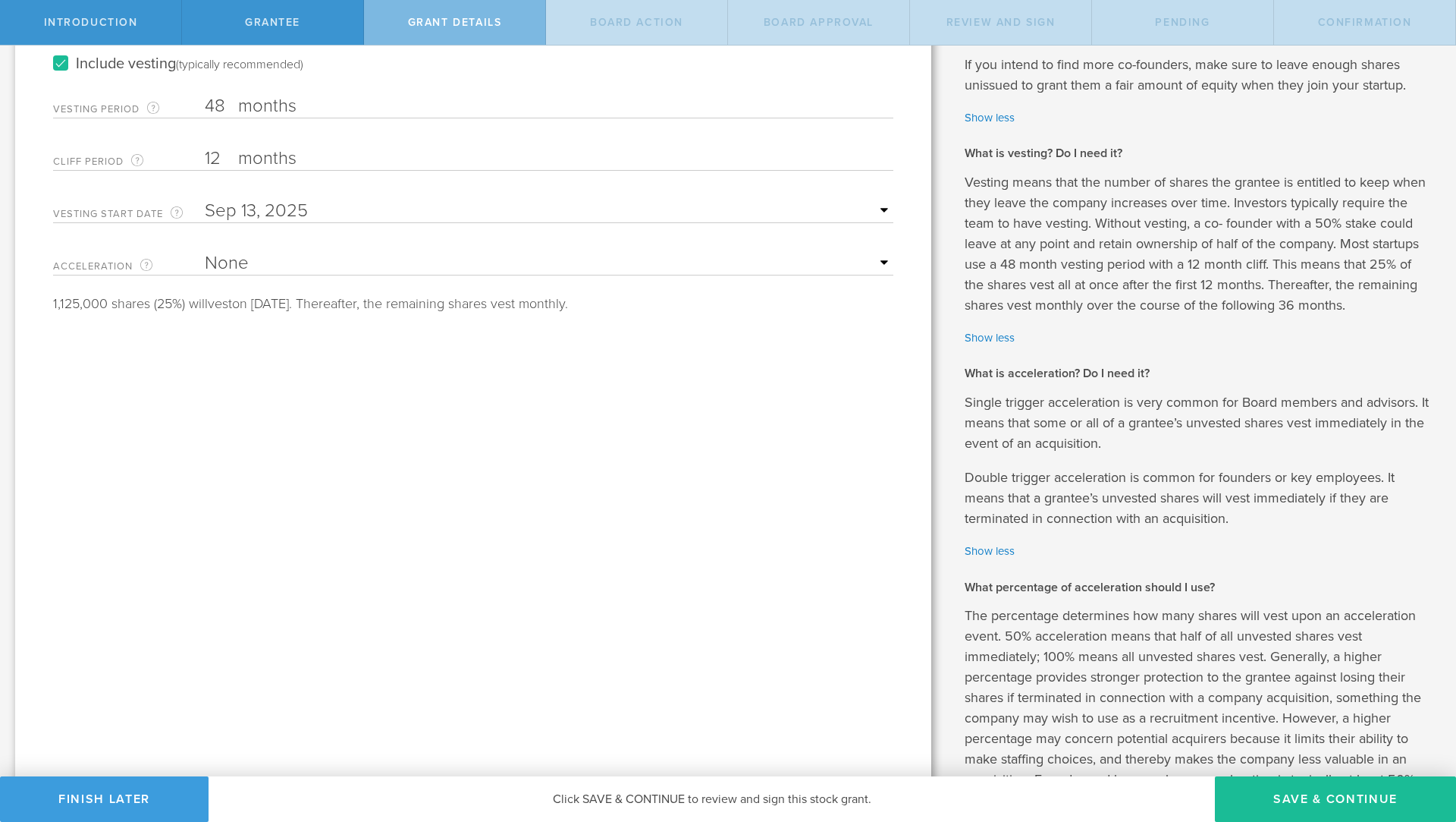
scroll to position [304, 0]
click at [471, 270] on select "None Single Trigger Double Trigger" at bounding box center [549, 265] width 689 height 23
select select "single"
click at [205, 254] on select "None Single Trigger Double Trigger" at bounding box center [549, 265] width 689 height 23
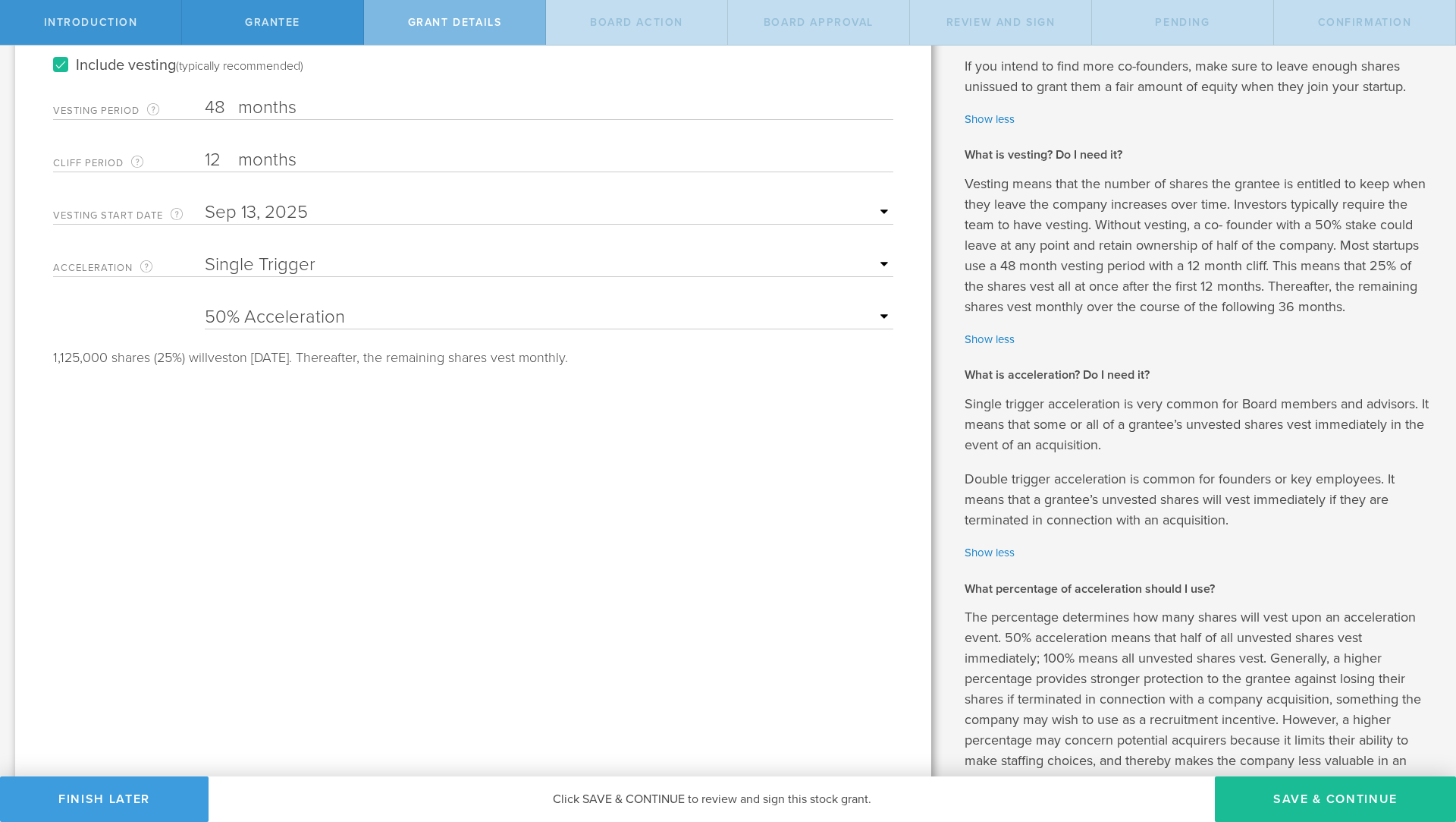
click at [446, 320] on select "25% Acceleration 50% Acceleration 75% Acceleration 100% Acceleration" at bounding box center [549, 316] width 689 height 23
click at [205, 305] on select "25% Acceleration 50% Acceleration 75% Acceleration 100% Acceleration" at bounding box center [549, 316] width 689 height 23
click at [446, 320] on select "25% Acceleration 50% Acceleration 75% Acceleration 100% Acceleration" at bounding box center [549, 316] width 689 height 23
click at [205, 305] on select "25% Acceleration 50% Acceleration 75% Acceleration 100% Acceleration" at bounding box center [549, 316] width 689 height 23
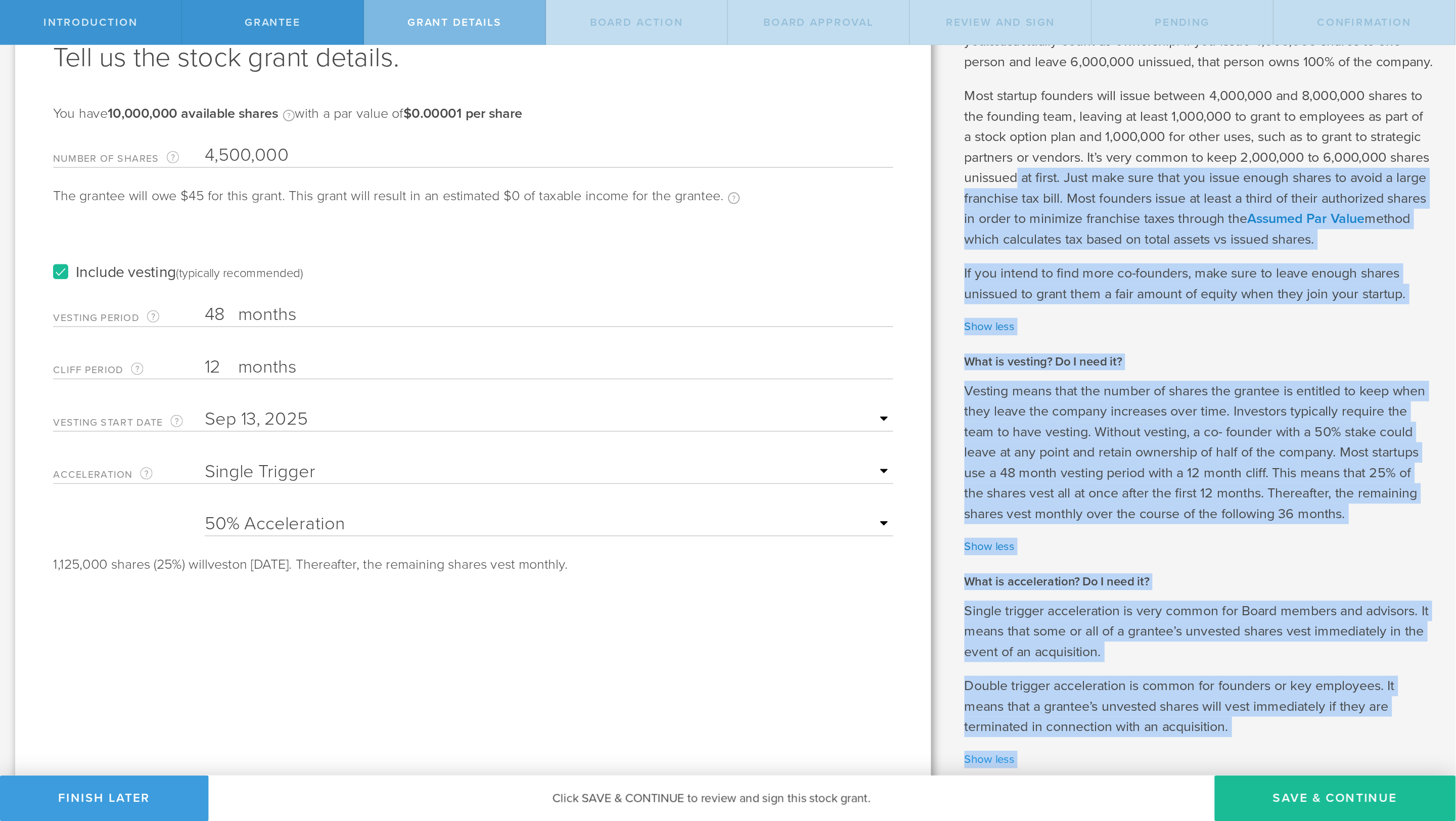
scroll to position [0, 0]
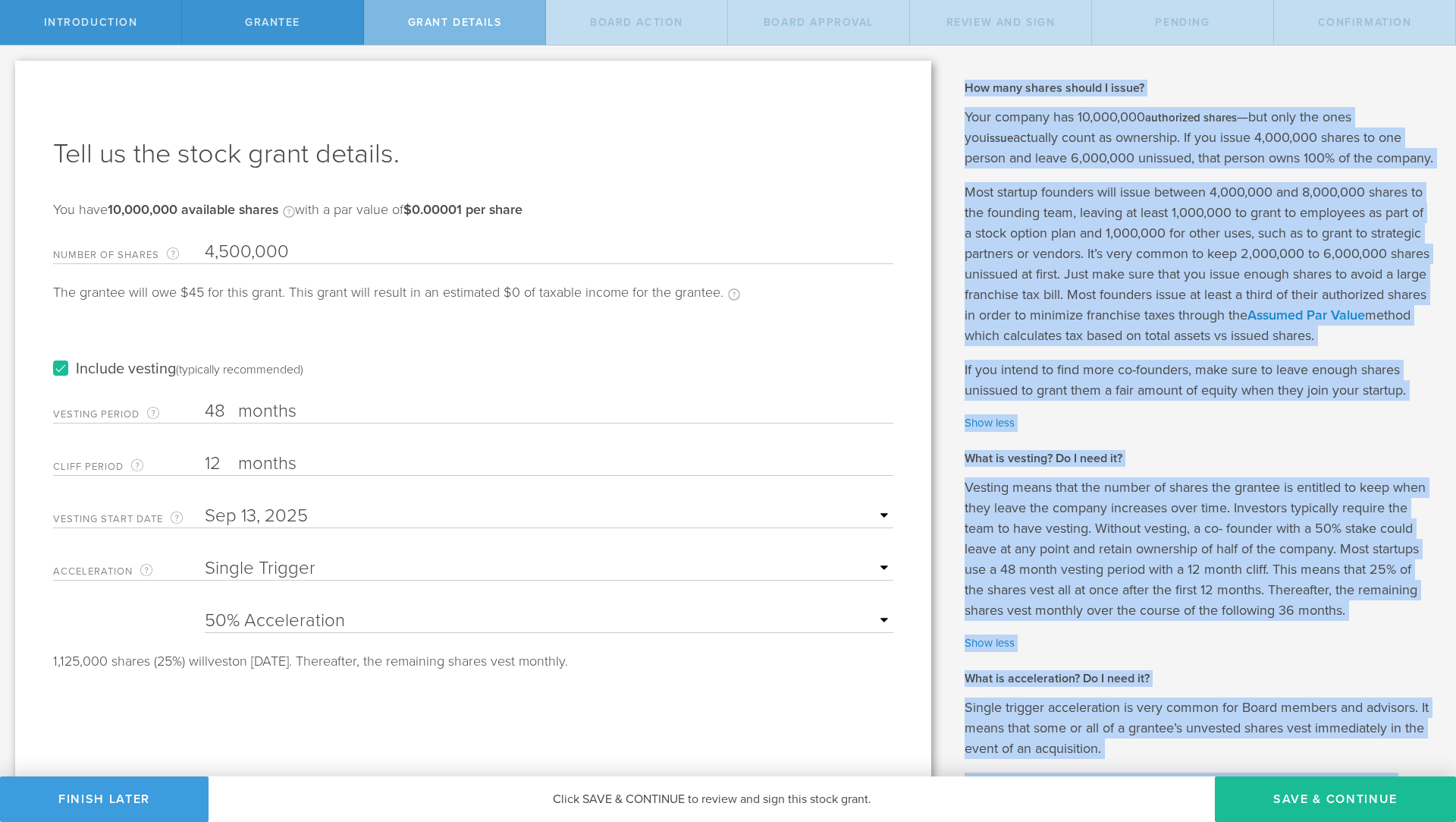
drag, startPoint x: 1046, startPoint y: 706, endPoint x: 960, endPoint y: 68, distance: 643.8
click at [960, 68] on div "Why is spousal consent required for a stock grant? In the case of a marital eve…" at bounding box center [1201, 816] width 510 height 1541
copy div "Lor ipsu dolors ametco A elits? Doei tempori utl 69,435,731 etdolorema aliqua —…"
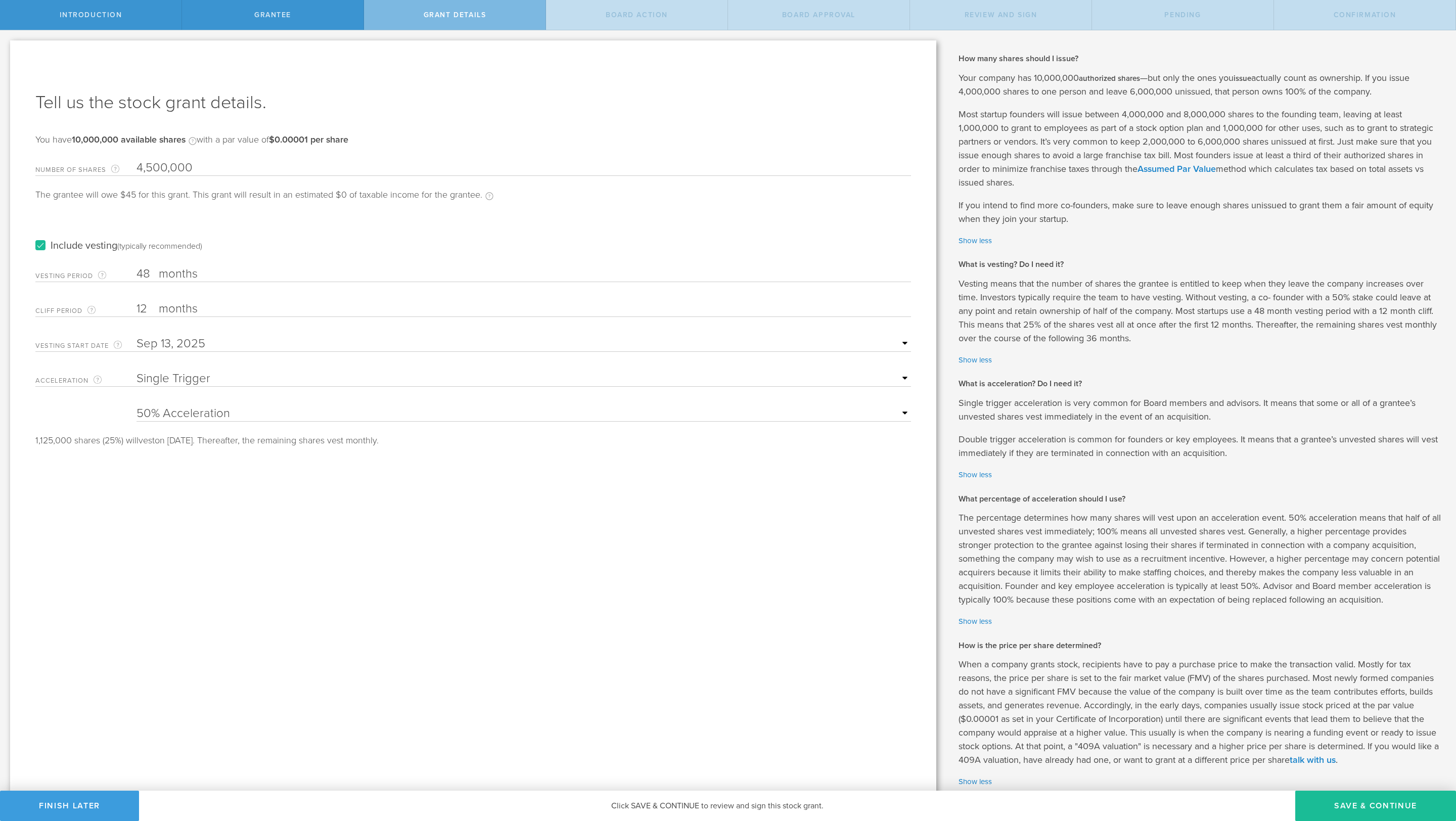
click at [317, 547] on div "Tell us the stock grant details. You have 10,000,000 available shares Available…" at bounding box center [473, 439] width 926 height 797
click at [852, 547] on div "Tell us the stock grant details. You have 10,000,000 available shares Available…" at bounding box center [473, 439] width 926 height 797
click at [532, 427] on form "Number of Shares The total amount of stock the company is granting to this reci…" at bounding box center [473, 300] width 876 height 290
click at [970, 547] on button "Save & Continue" at bounding box center [1376, 806] width 161 height 31
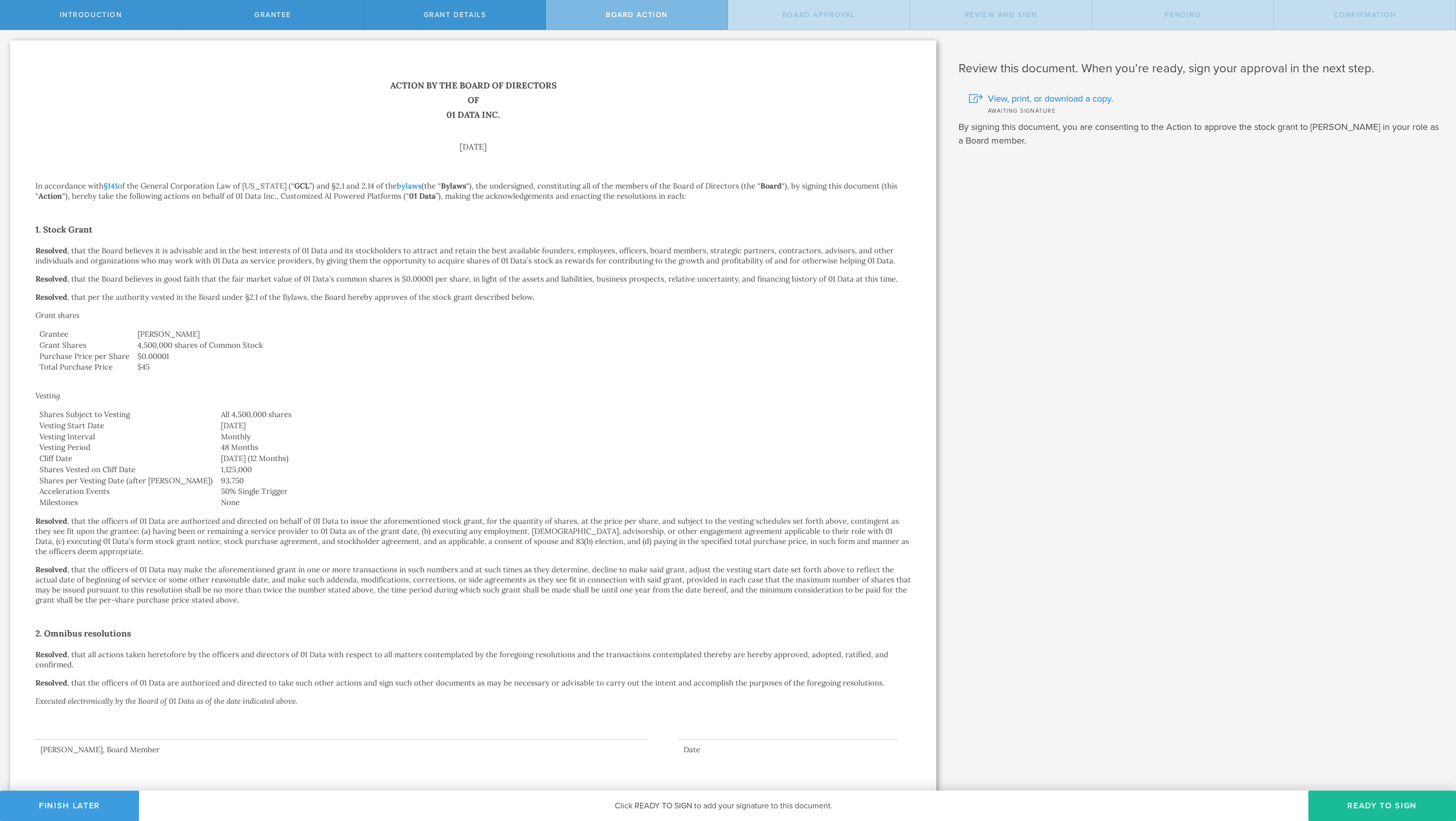
scroll to position [2, 0]
click at [970, 98] on span "View, print, or download a copy." at bounding box center [1051, 96] width 125 height 13
click at [970, 547] on button "Ready to Sign" at bounding box center [1382, 806] width 148 height 31
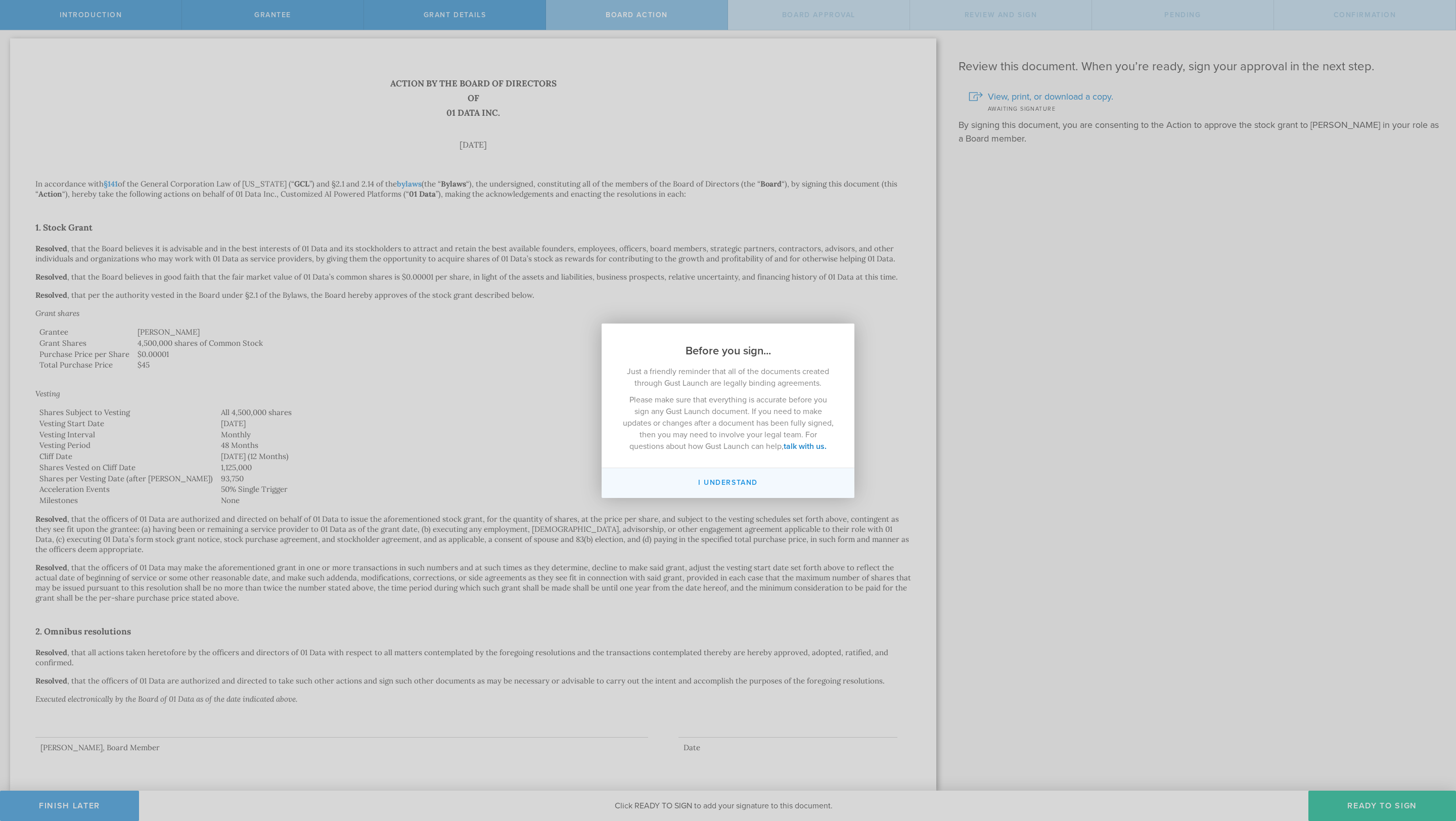
click at [752, 478] on button "I understand" at bounding box center [727, 483] width 253 height 30
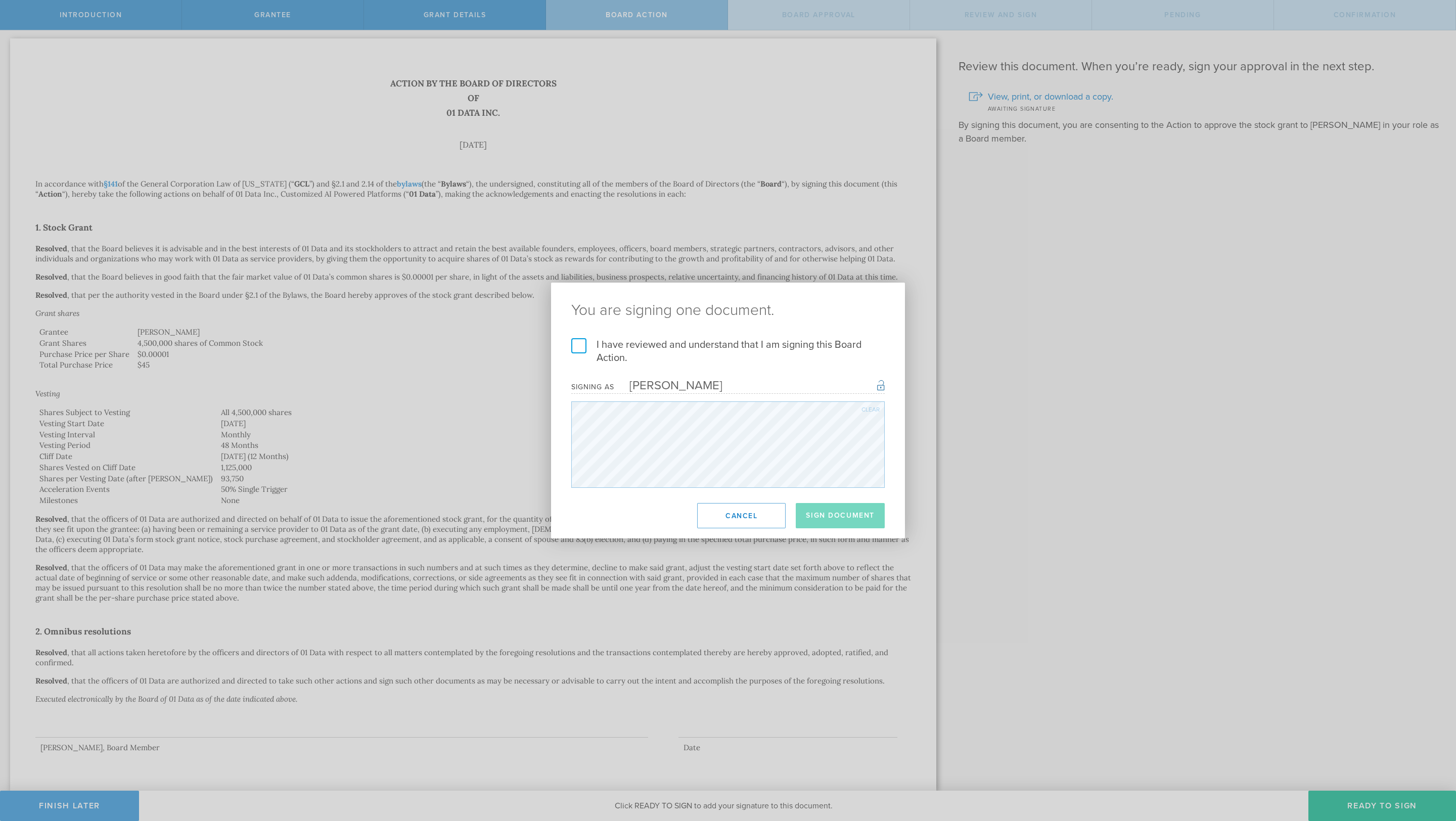
click at [571, 342] on div "I have reviewed and understand that I am signing this Board Action. I understan…" at bounding box center [728, 412] width 354 height 150
click at [580, 347] on label "I have reviewed and understand that I am signing this Board Action." at bounding box center [728, 351] width 314 height 27
click at [0, 0] on input "I have reviewed and understand that I am signing this Board Action." at bounding box center [0, 0] width 0 height 0
click at [843, 501] on footer "Sign Document Cancel" at bounding box center [728, 515] width 354 height 45
click at [846, 521] on button "Sign Document" at bounding box center [840, 515] width 89 height 25
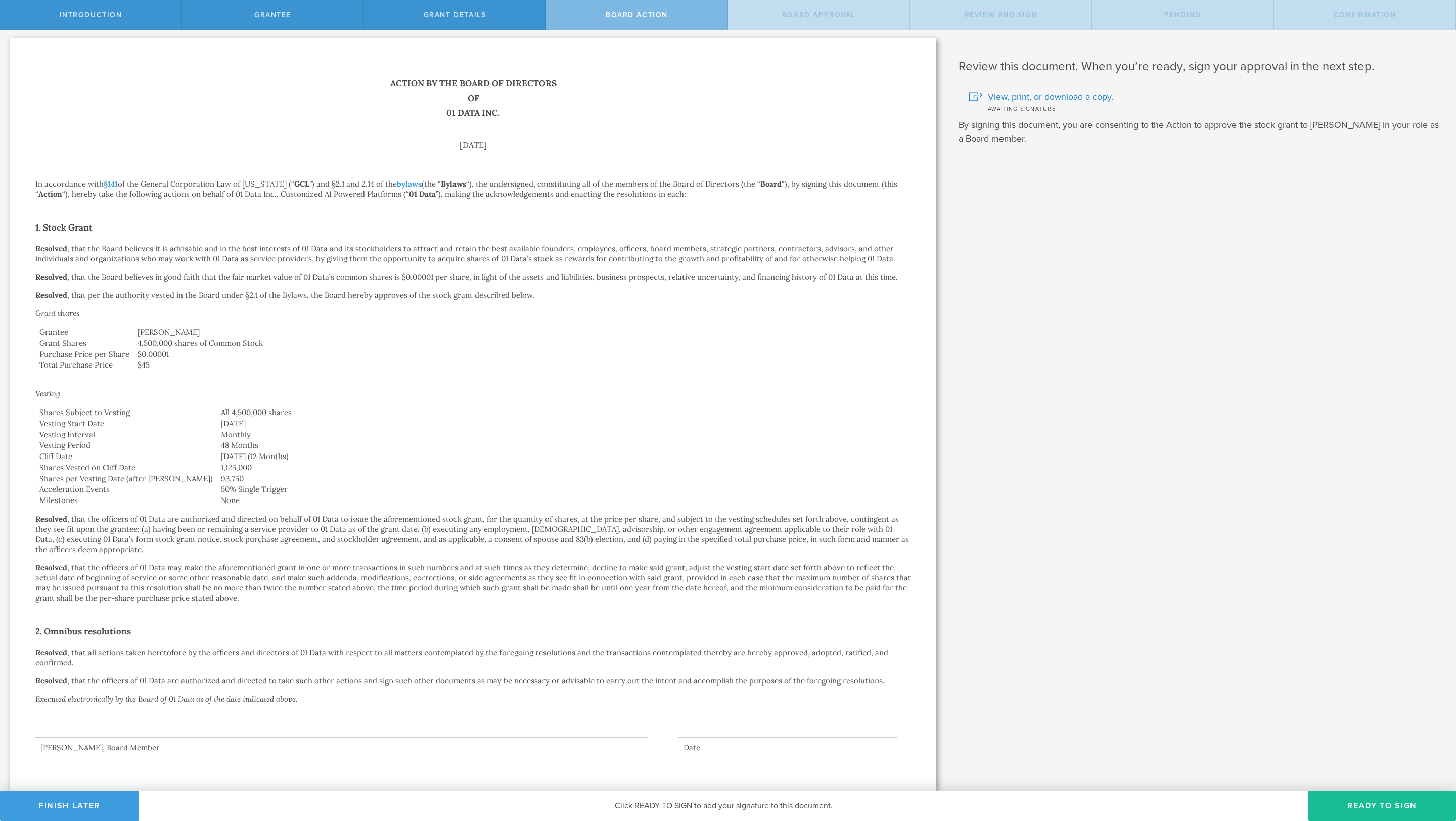
scroll to position [0, 0]
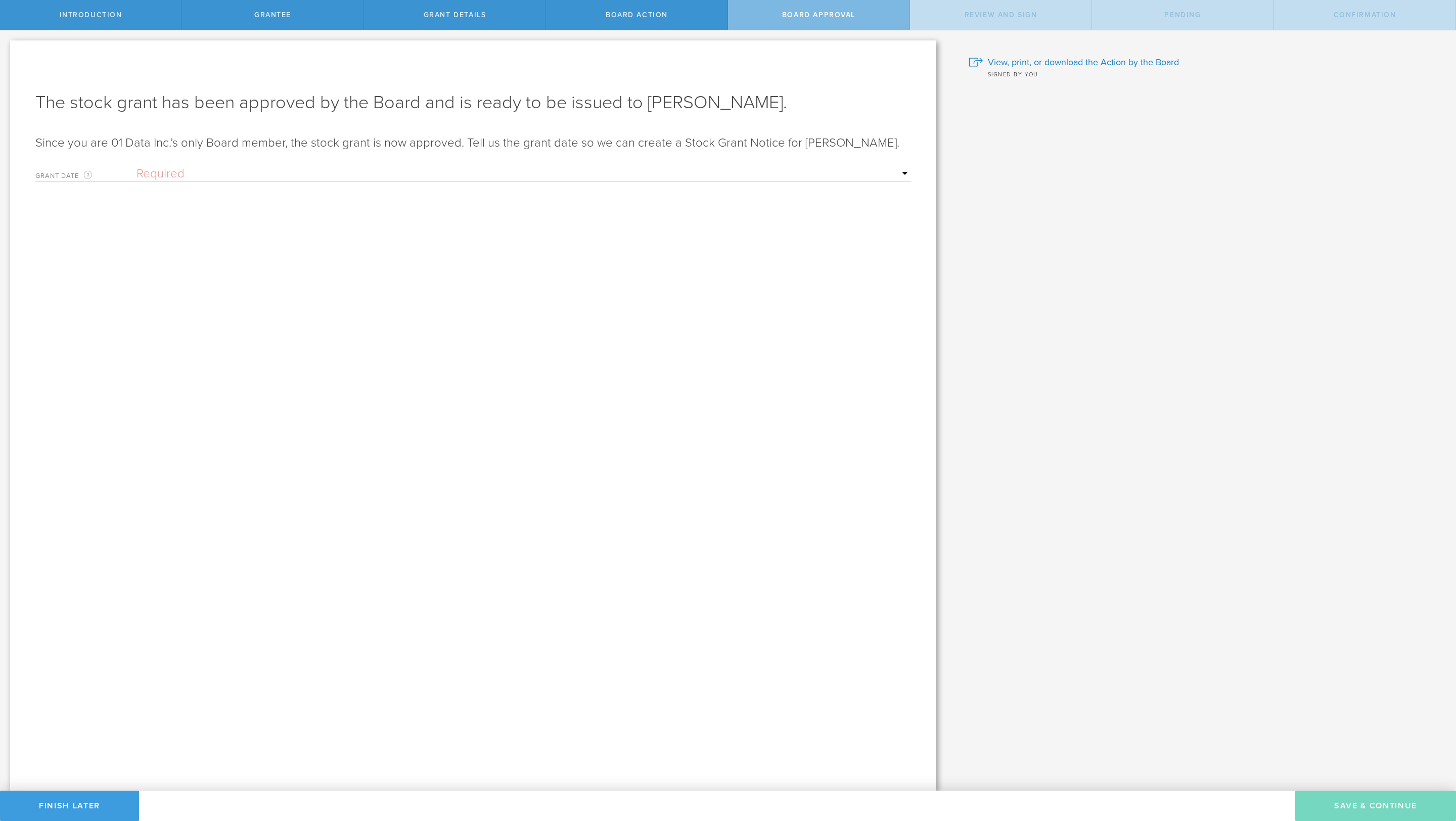
click at [575, 184] on form "Grant Date This is the date on which the recipient is granted the stock. This d…" at bounding box center [473, 229] width 876 height 136
click at [524, 163] on div "Grant Date This is the date on which the recipient is granted the stock. This d…" at bounding box center [473, 171] width 876 height 21
click at [165, 169] on select "Required Upon [PERSON_NAME]'s signature A specific date" at bounding box center [524, 173] width 774 height 15
select select "uponGranteeSignature"
click at [137, 166] on select "Required Upon [PERSON_NAME]'s signature A specific date" at bounding box center [524, 173] width 774 height 15
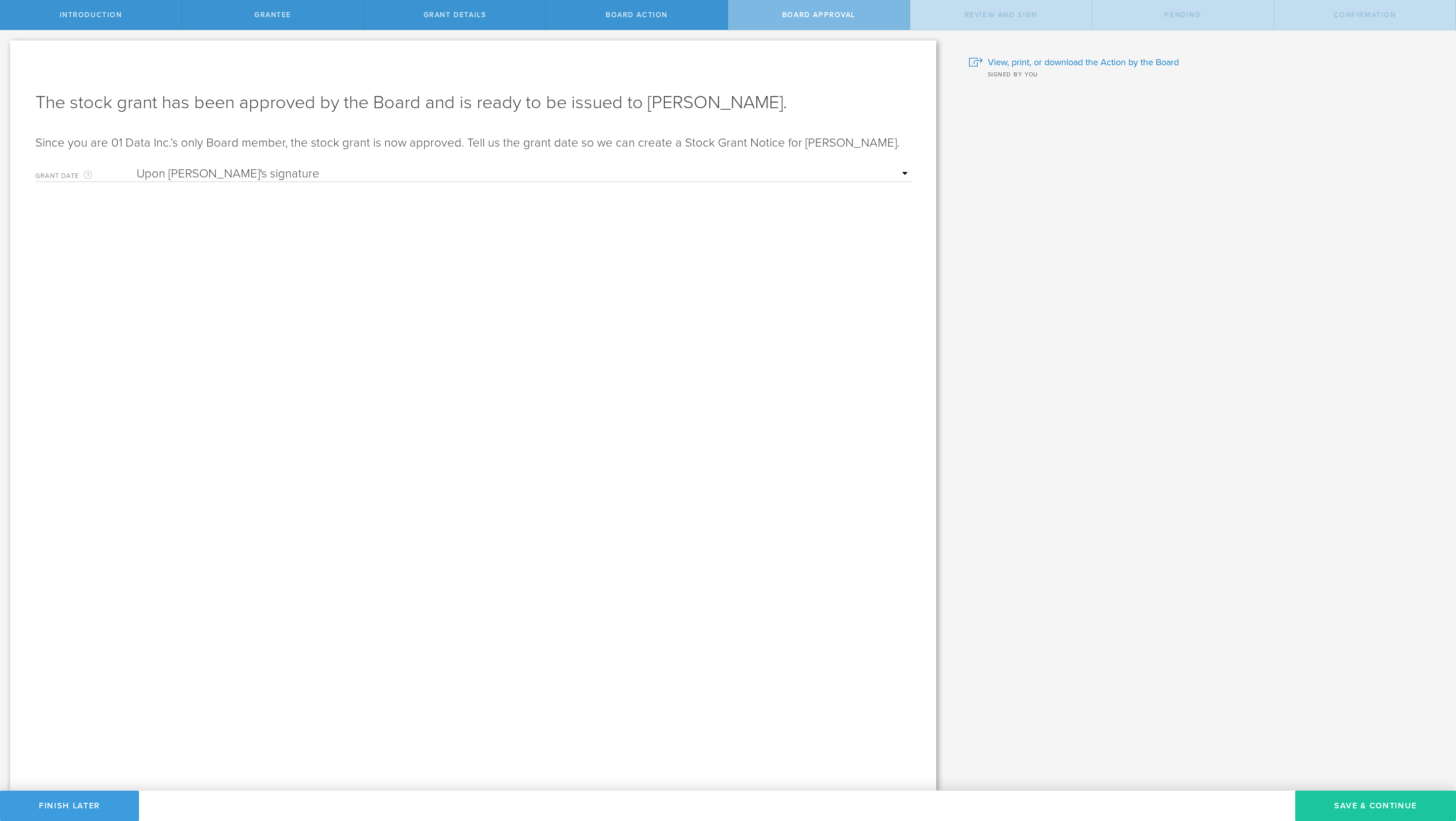
click at [970, 547] on button "Save & Continue" at bounding box center [1376, 806] width 161 height 31
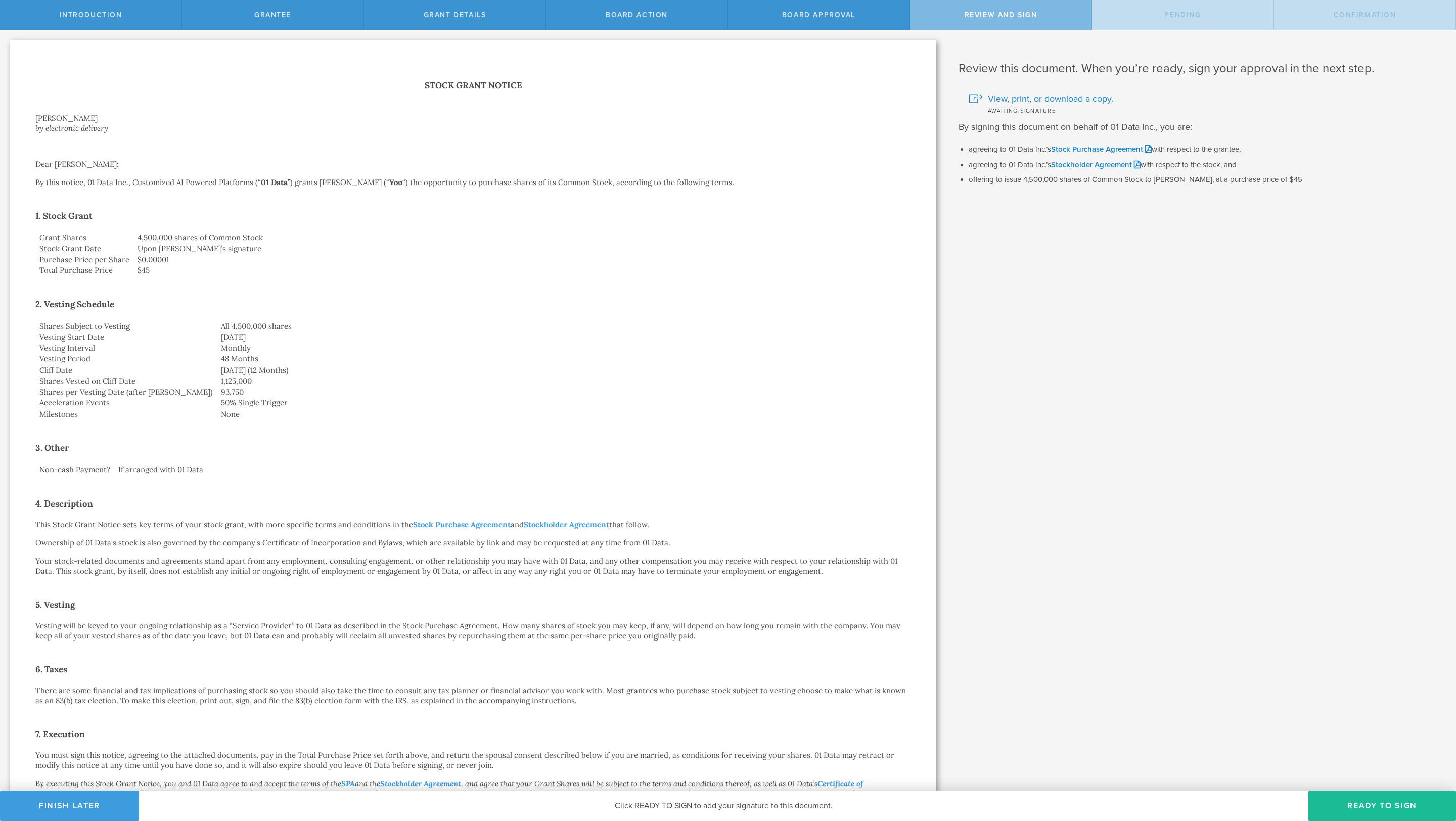
click at [970, 7] on div "Review and Sign" at bounding box center [1001, 15] width 182 height 30
click at [435, 522] on link "Stock Purchase Agreement" at bounding box center [462, 524] width 98 height 10
click at [574, 525] on link "Stockholder Agreement" at bounding box center [566, 524] width 85 height 10
click at [970, 97] on span "View, print, or download a copy." at bounding box center [1051, 98] width 125 height 13
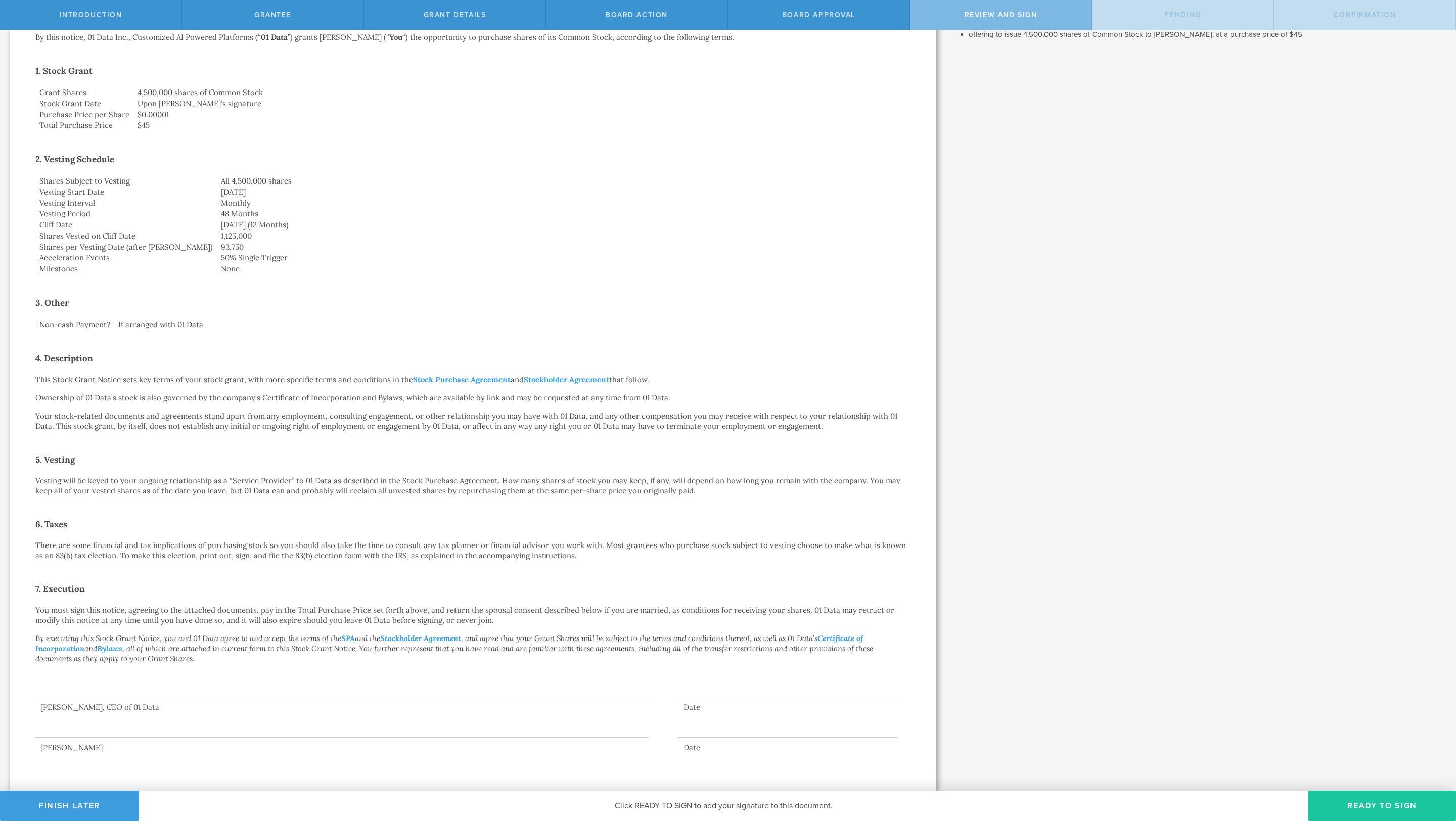
click at [970, 547] on button "Ready to Sign" at bounding box center [1382, 806] width 148 height 31
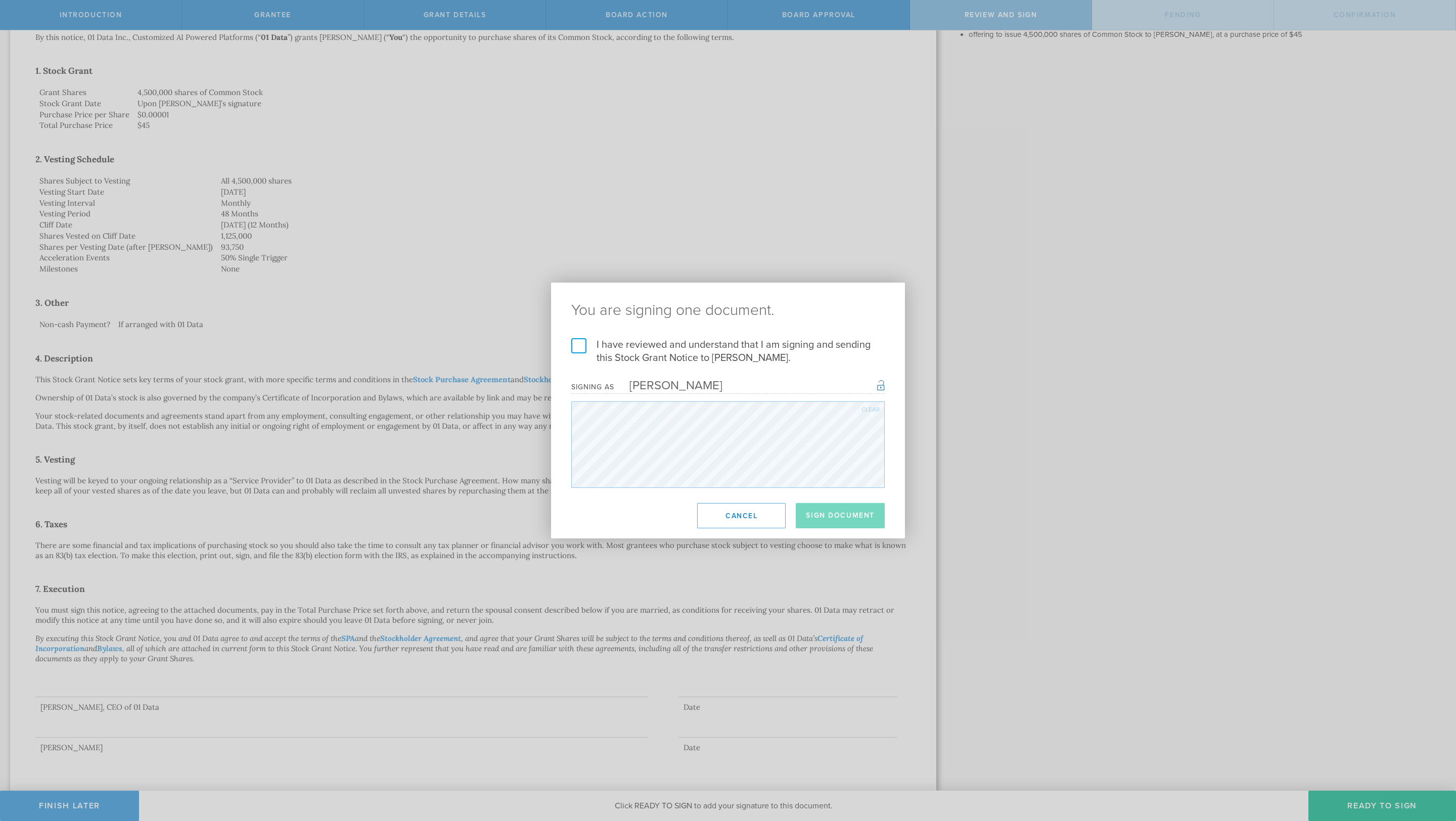
click at [575, 343] on label "I have reviewed and understand that I am signing and sending this Stock Grant N…" at bounding box center [728, 351] width 314 height 27
click at [0, 0] on input "I have reviewed and understand that I am signing and sending this Stock Grant N…" at bounding box center [0, 0] width 0 height 0
click at [828, 511] on button "Sign Document" at bounding box center [840, 515] width 89 height 25
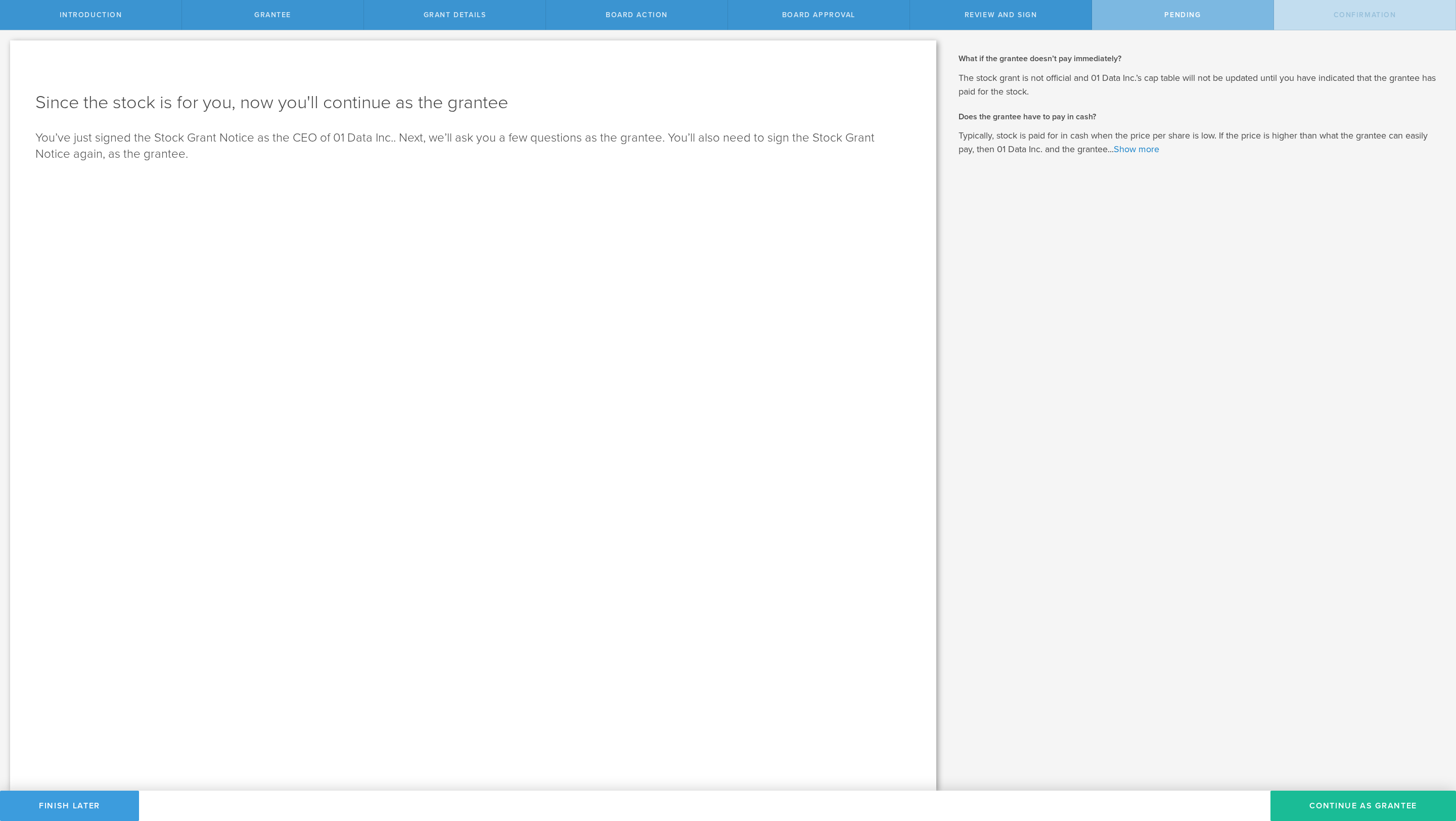
scroll to position [0, 0]
click at [970, 146] on link "Show more" at bounding box center [1136, 149] width 45 height 11
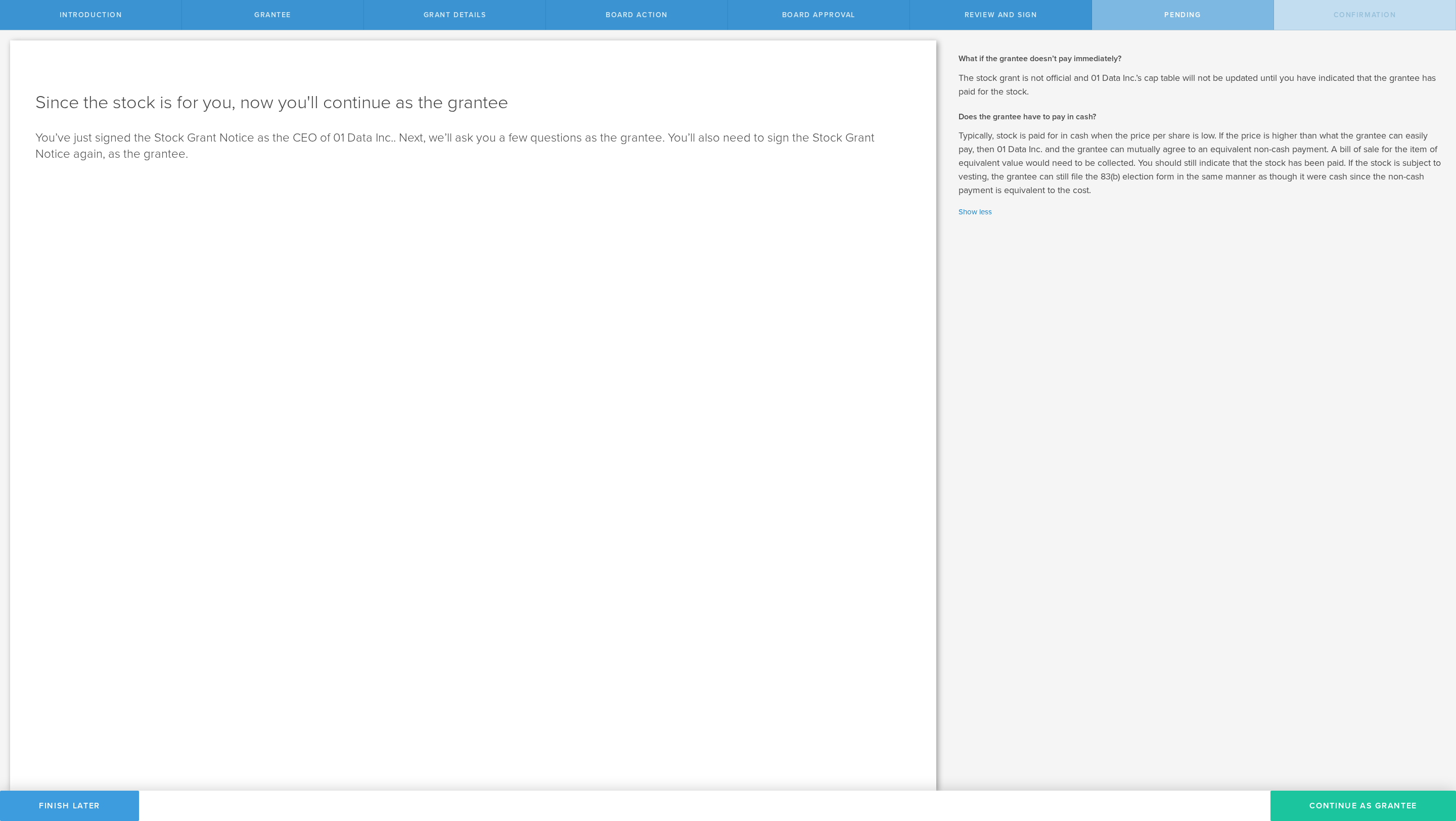
click at [970, 547] on button "Continue as Grantee" at bounding box center [1363, 806] width 185 height 31
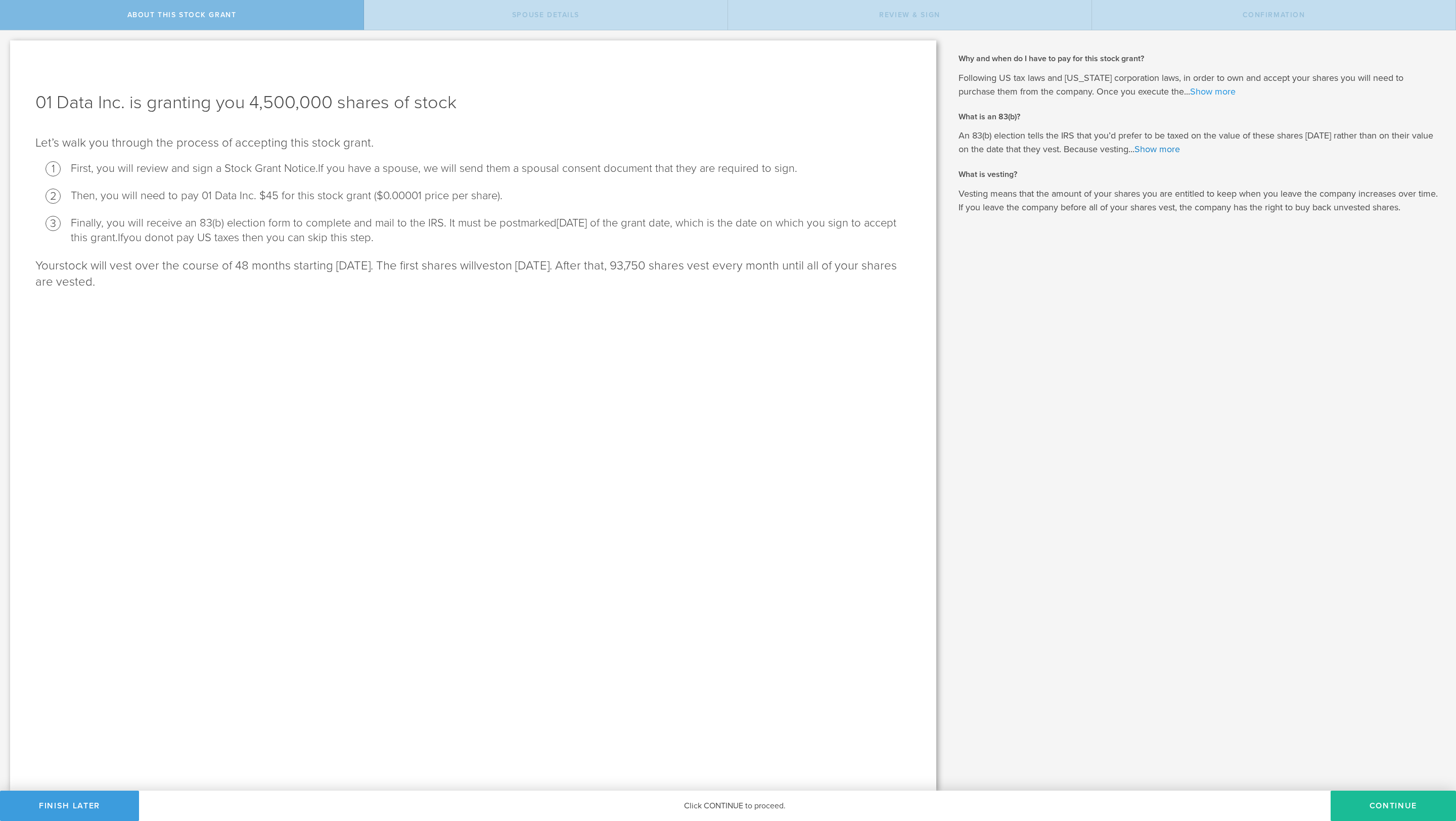
click at [1190, 89] on link "Show more" at bounding box center [1213, 92] width 45 height 11
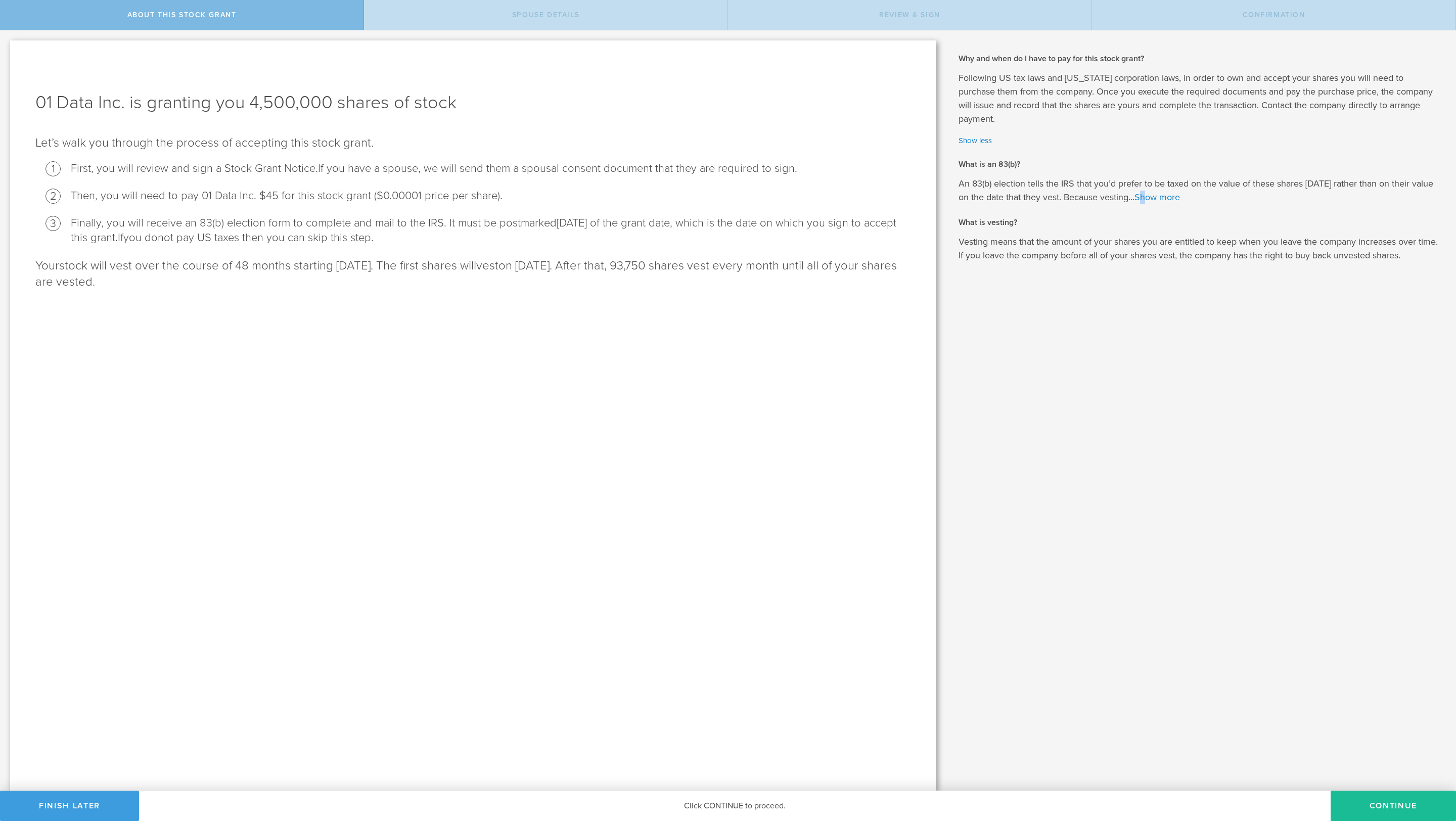
click at [1141, 189] on p "An 83(b) election tells the IRS that you’d prefer to be taxed on the value of t…" at bounding box center [1199, 190] width 482 height 27
click at [1159, 192] on link "Show more" at bounding box center [1157, 197] width 45 height 11
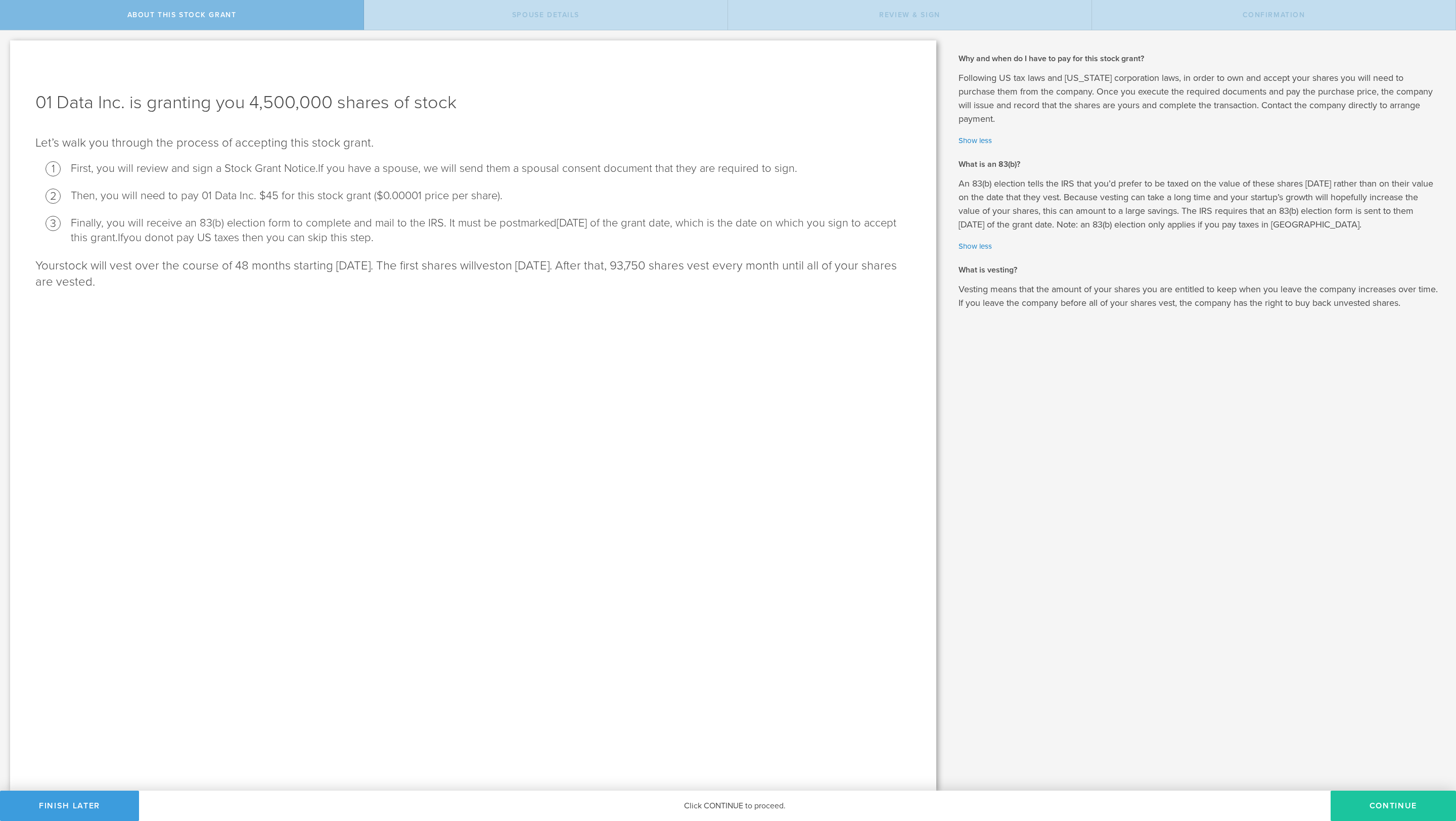
click at [1374, 804] on button "CONTINUE" at bounding box center [1393, 806] width 125 height 31
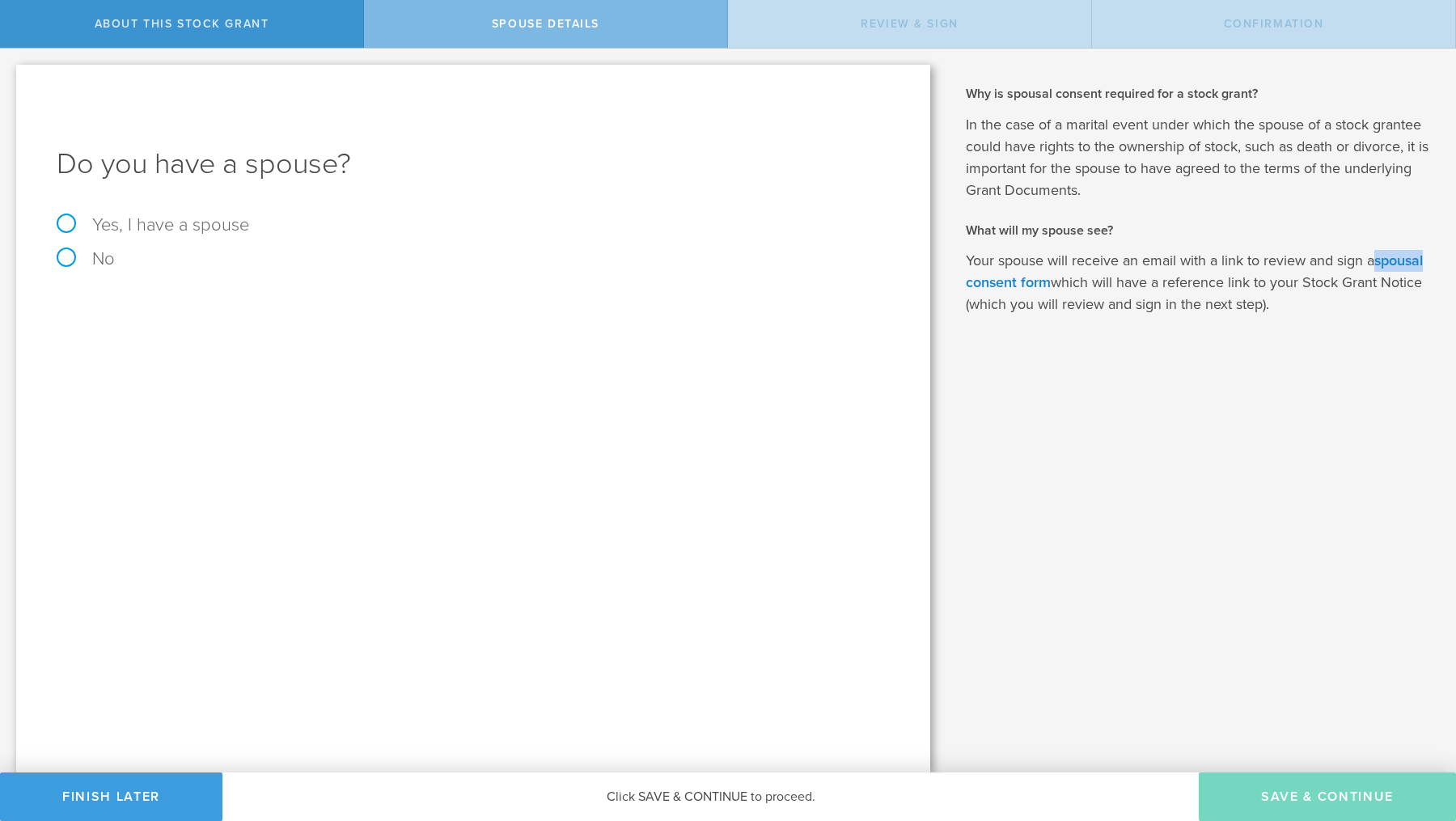
drag, startPoint x: 1398, startPoint y: 261, endPoint x: 1444, endPoint y: 271, distance: 47.1
click at [1444, 271] on div "Why and when do I have to pay for this stock grant? Following US tax laws and D…" at bounding box center [1201, 410] width 510 height 724
click at [1409, 260] on link "spousal consent form" at bounding box center [1194, 271] width 457 height 40
click at [975, 521] on div "Why and when do I have to pay for this stock grant? Following US tax laws and D…" at bounding box center [1201, 410] width 510 height 724
click at [62, 224] on label "Yes, I have a spouse" at bounding box center [473, 225] width 833 height 18
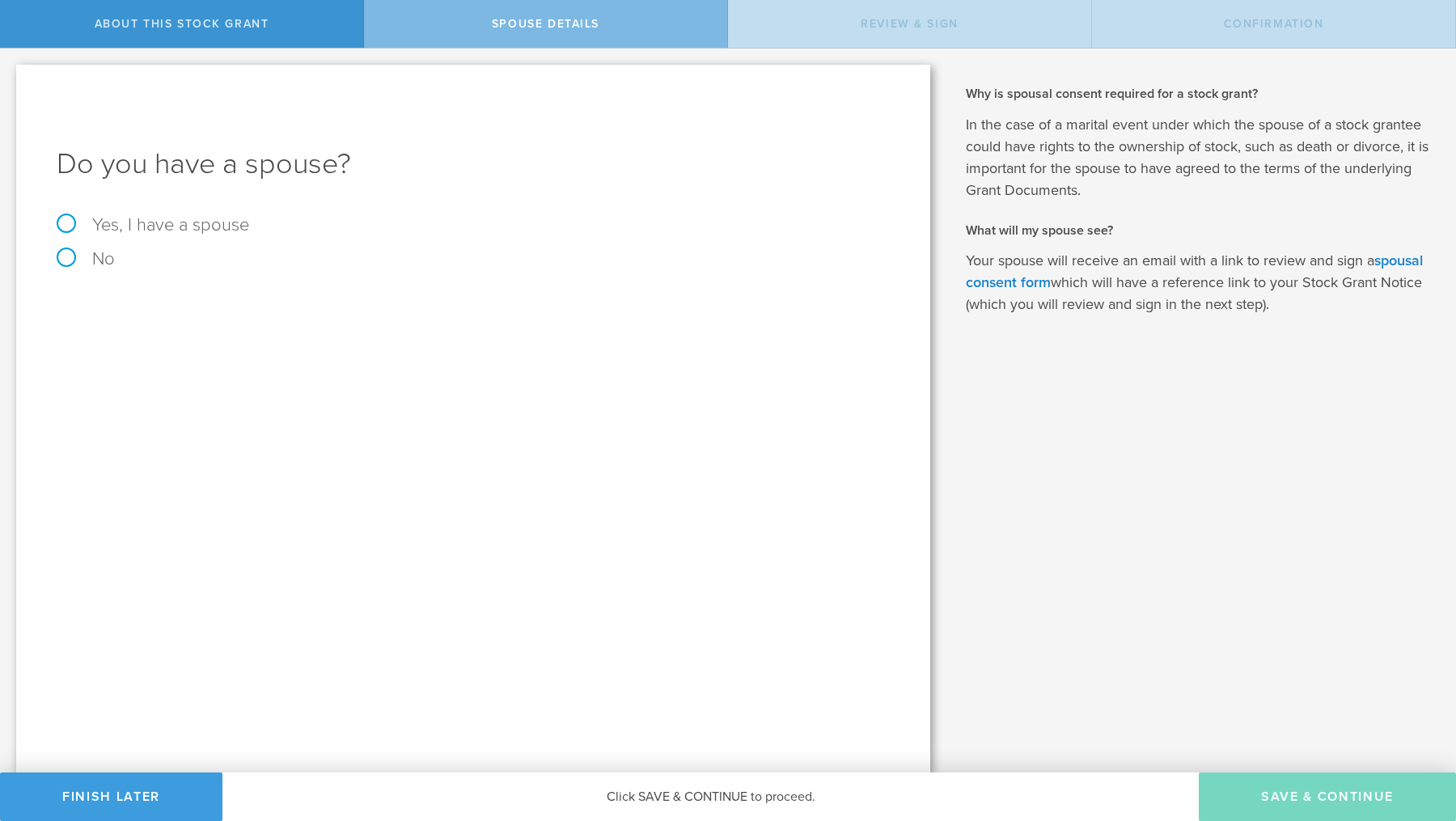
click at [11, 74] on input "Yes, I have a spouse" at bounding box center [5, 61] width 11 height 26
radio input "true"
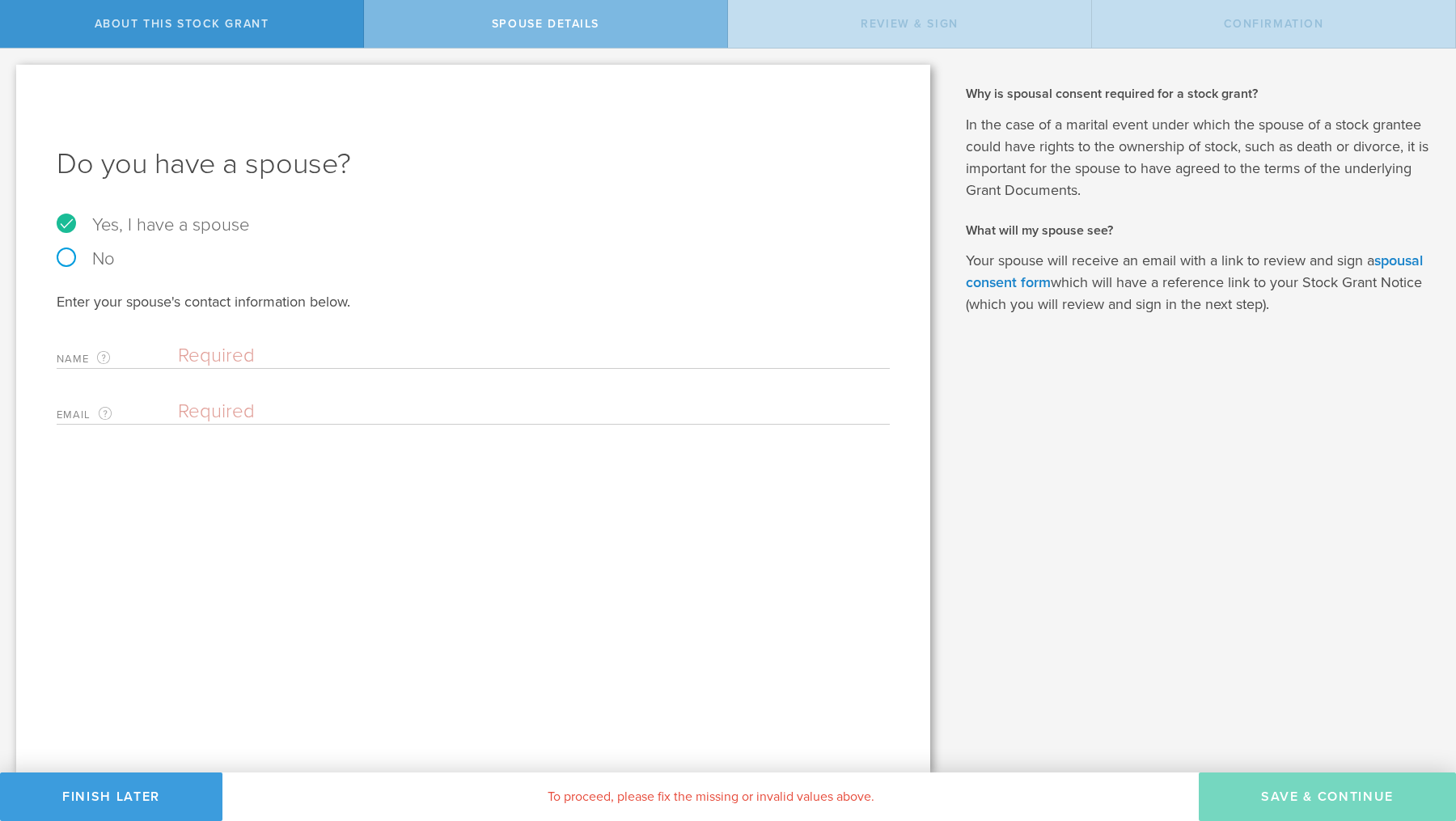
click at [278, 367] on input "text" at bounding box center [530, 355] width 704 height 24
click at [57, 253] on label "No" at bounding box center [473, 259] width 833 height 18
click at [11, 74] on input "No" at bounding box center [5, 61] width 11 height 26
radio input "true"
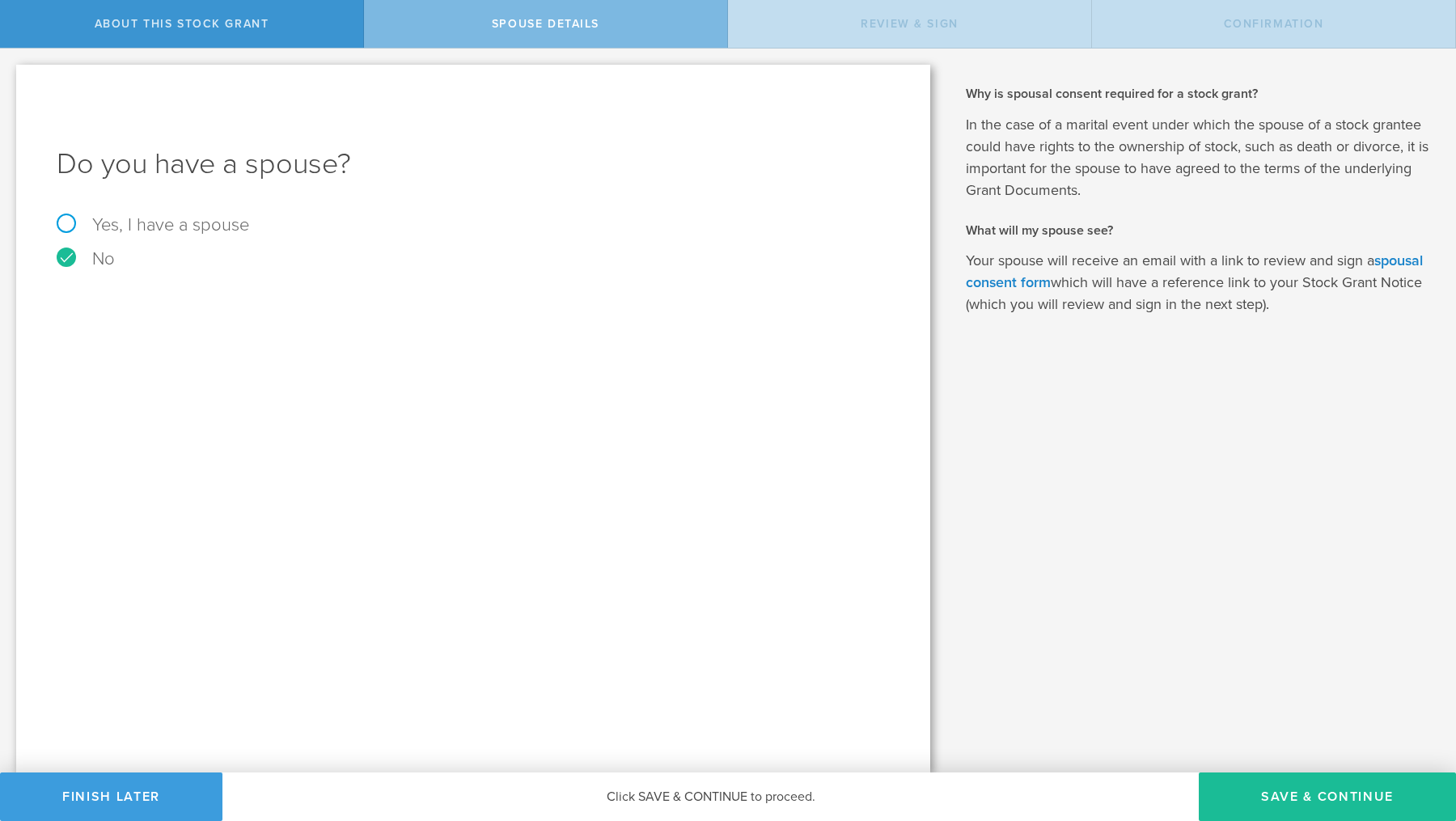
click at [1252, 116] on p "In the case of a marital event under which the spouse of a stock grantee could …" at bounding box center [1198, 157] width 466 height 88
drag, startPoint x: 1277, startPoint y: 100, endPoint x: 958, endPoint y: 95, distance: 319.0
click at [958, 95] on div "Why and when do I have to pay for this stock grant? Following US tax laws and D…" at bounding box center [1201, 410] width 510 height 724
click at [61, 222] on label "Yes, I have a spouse" at bounding box center [473, 225] width 833 height 18
click at [11, 74] on input "Yes, I have a spouse" at bounding box center [5, 61] width 11 height 26
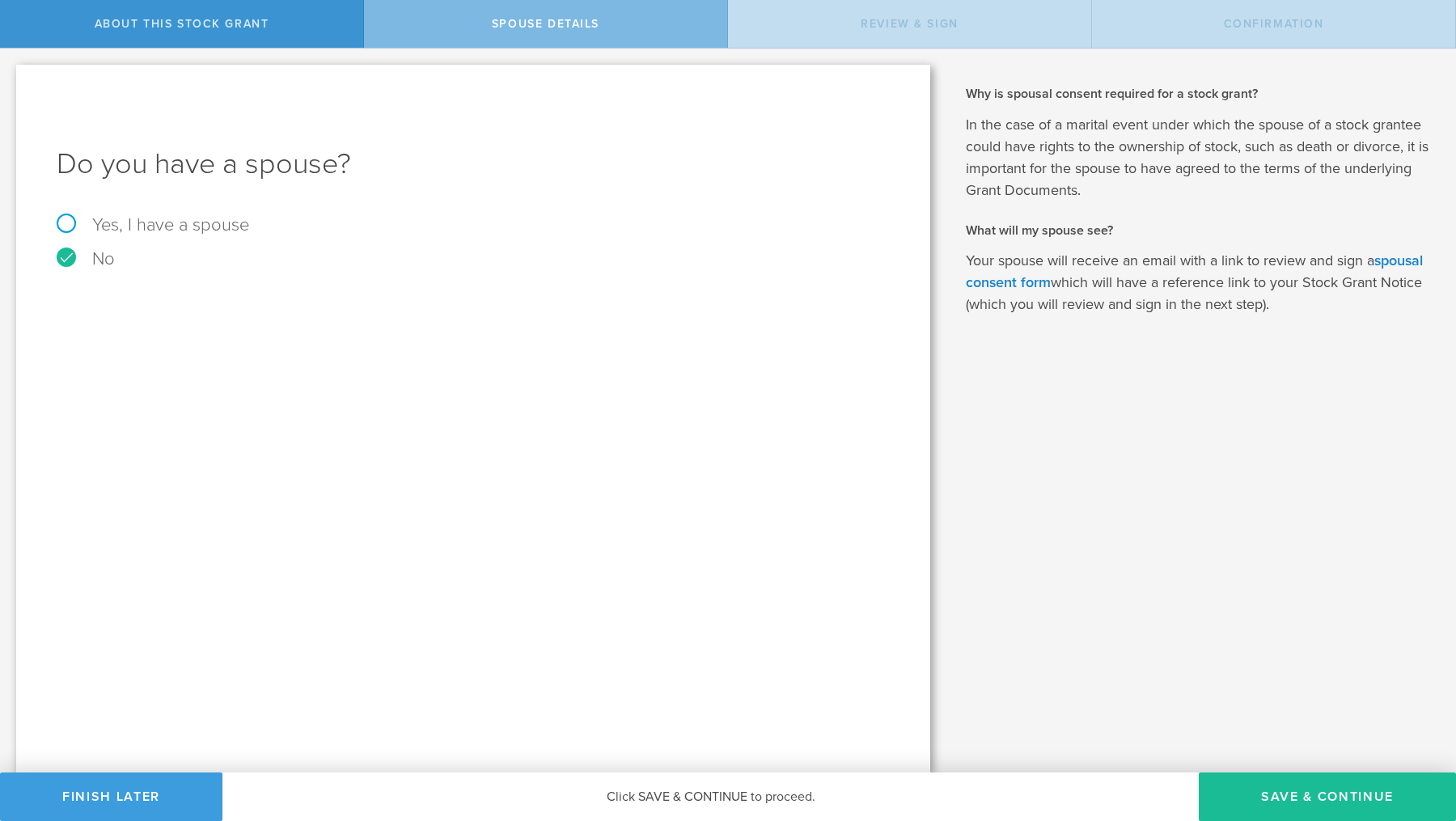
radio input "true"
